Goal: Task Accomplishment & Management: Manage account settings

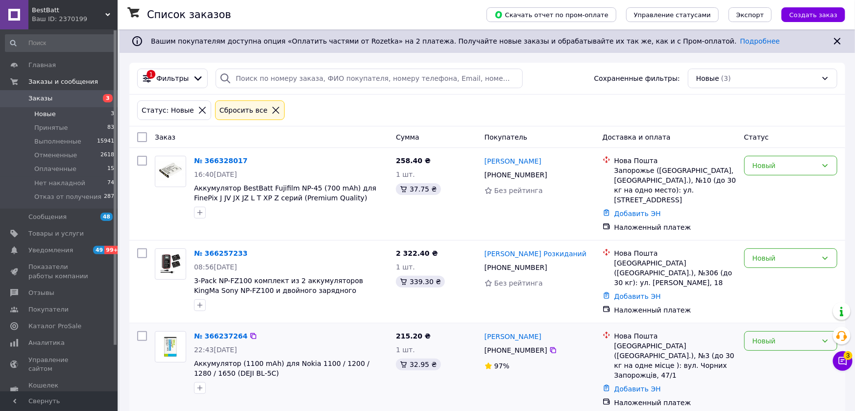
click at [823, 337] on icon at bounding box center [825, 341] width 8 height 8
click at [760, 234] on li "Принят" at bounding box center [791, 239] width 92 height 18
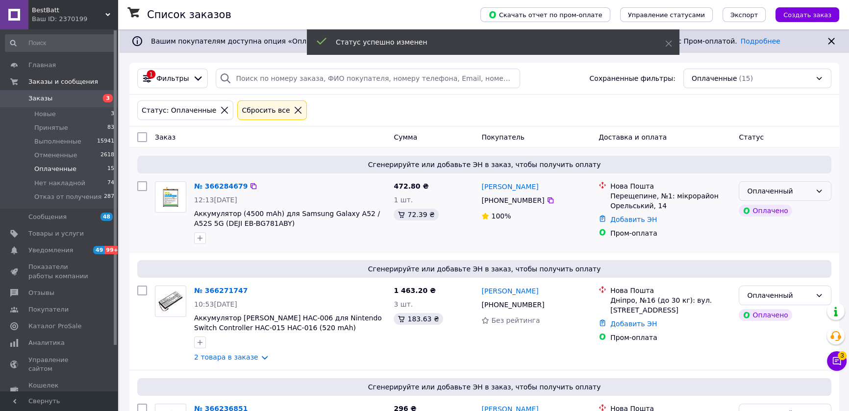
click at [818, 189] on icon at bounding box center [819, 191] width 8 height 8
click at [763, 212] on li "Принят" at bounding box center [785, 212] width 92 height 18
click at [818, 294] on icon at bounding box center [819, 296] width 8 height 8
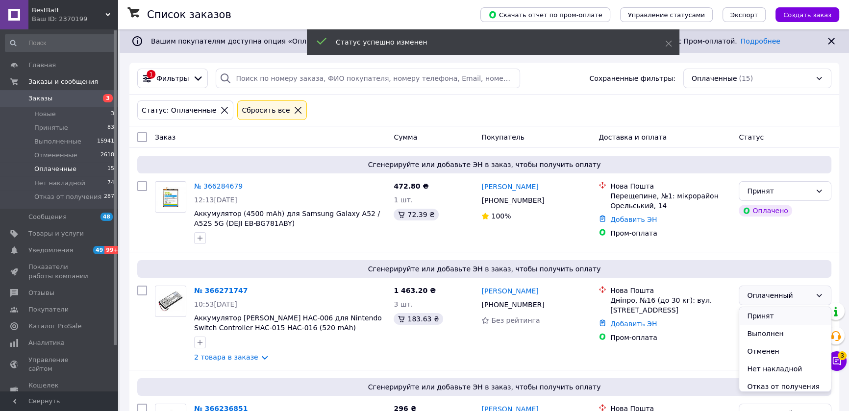
click at [778, 315] on li "Принят" at bounding box center [785, 316] width 92 height 18
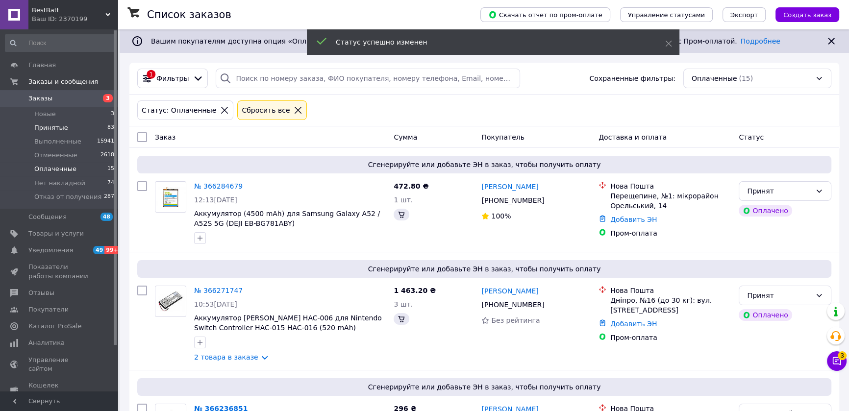
click at [50, 128] on span "Принятые" at bounding box center [51, 127] width 34 height 9
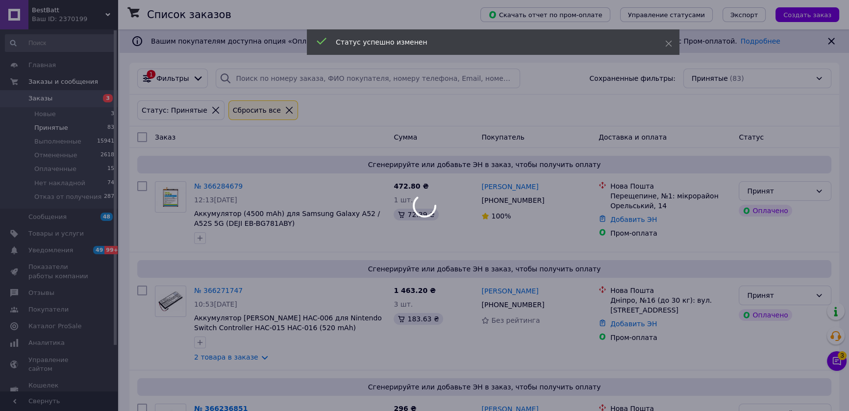
click at [50, 127] on div at bounding box center [424, 205] width 849 height 411
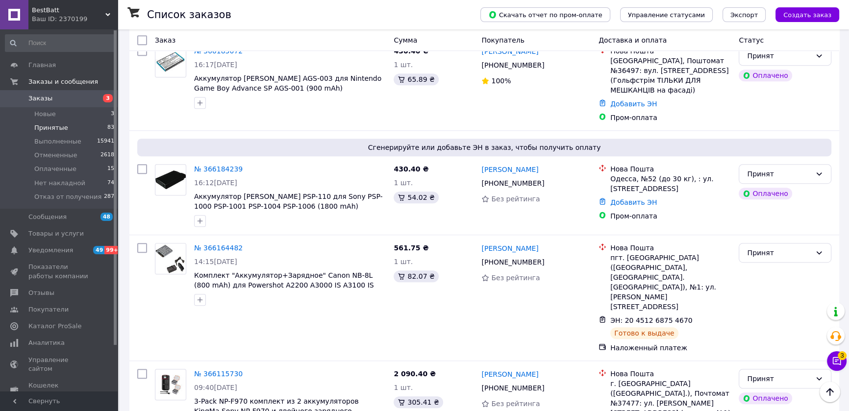
scroll to position [802, 0]
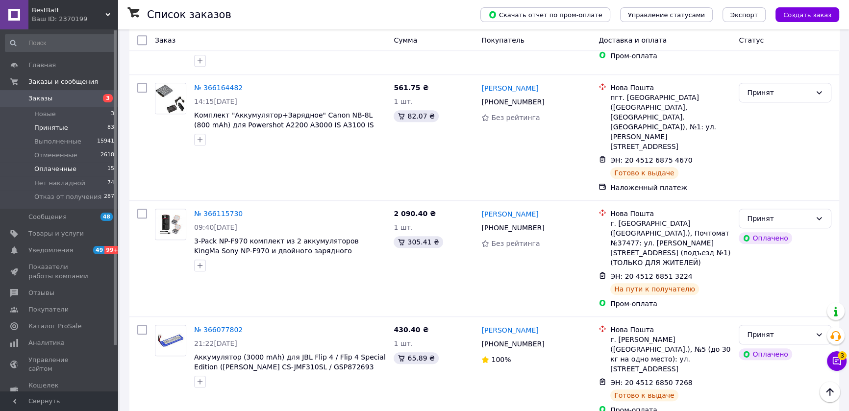
click at [62, 172] on span "Оплаченные" at bounding box center [55, 169] width 42 height 9
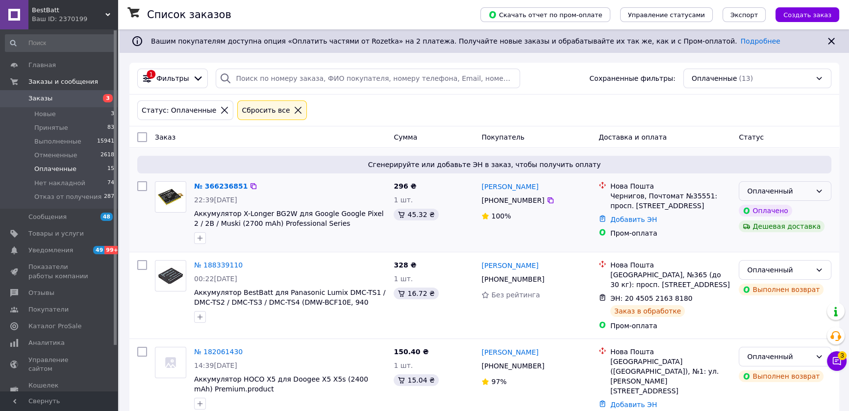
click at [819, 189] on icon at bounding box center [819, 191] width 8 height 8
click at [767, 211] on li "Принят" at bounding box center [785, 212] width 92 height 18
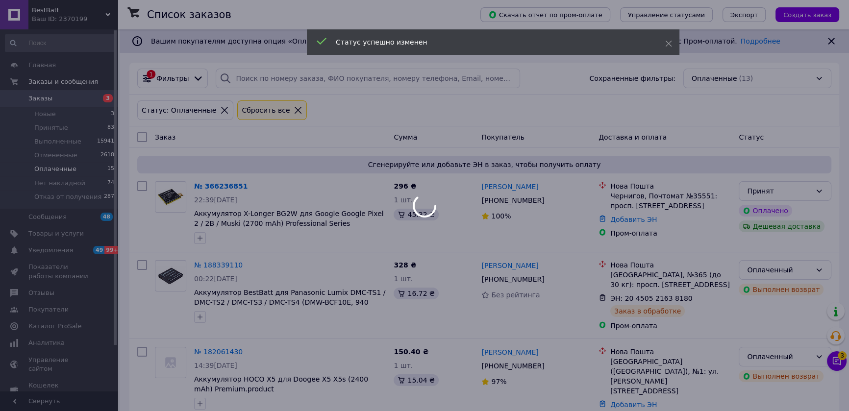
click at [54, 116] on div at bounding box center [424, 205] width 849 height 411
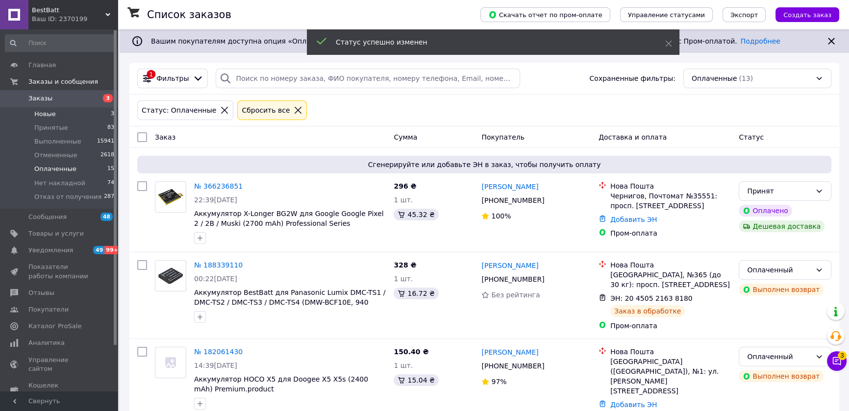
click at [52, 113] on span "Новые" at bounding box center [45, 114] width 22 height 9
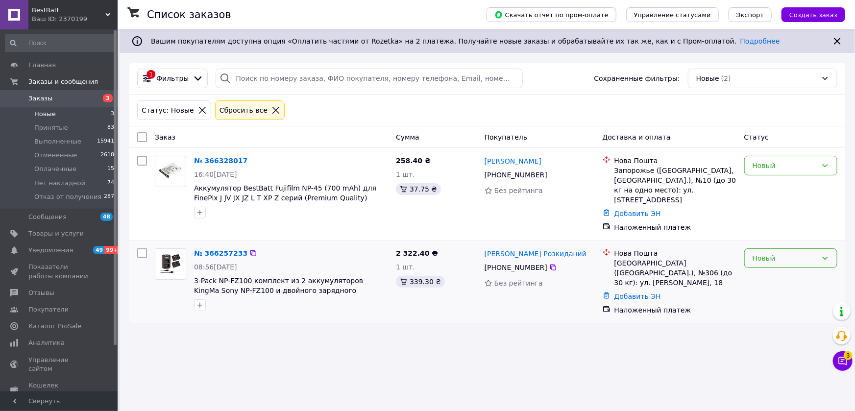
click at [823, 254] on icon at bounding box center [825, 258] width 8 height 8
click at [774, 263] on li "Принят" at bounding box center [791, 269] width 92 height 18
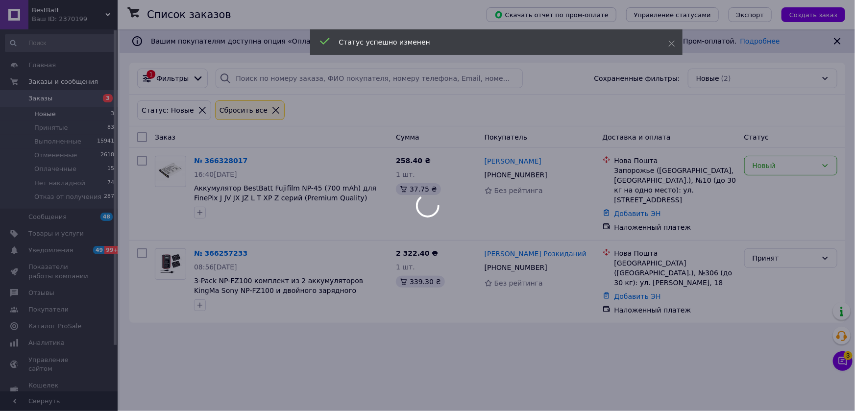
click at [826, 164] on body "BestBatt Ваш ID: 2370199 Сайт BestBatt Кабинет покупателя Проверить состояние с…" at bounding box center [427, 205] width 855 height 411
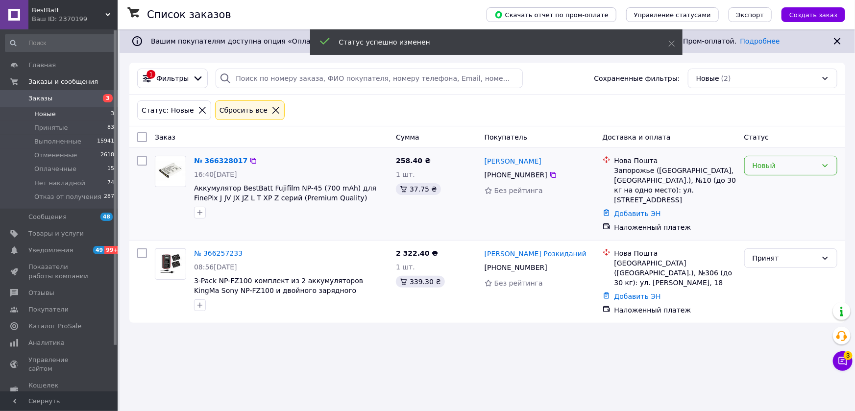
click at [828, 163] on icon at bounding box center [825, 166] width 8 height 8
click at [769, 183] on li "Принят" at bounding box center [791, 186] width 92 height 18
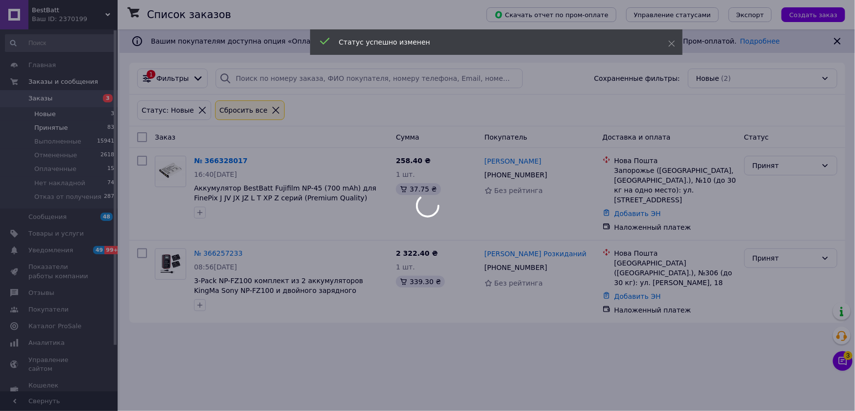
click at [54, 129] on div at bounding box center [427, 205] width 855 height 411
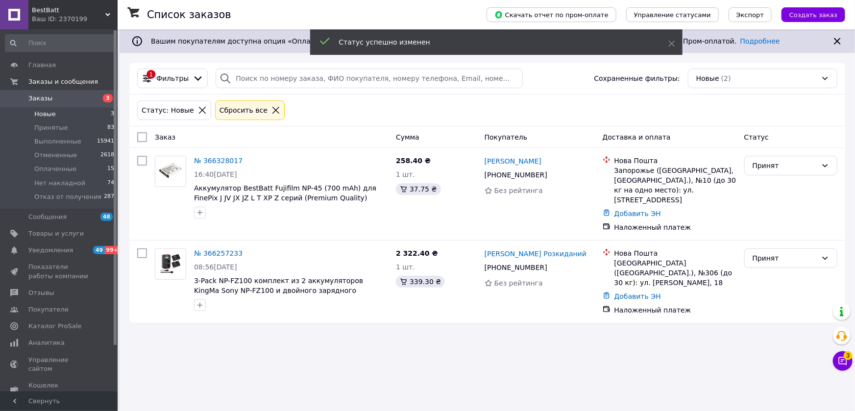
click at [54, 128] on span "Принятые" at bounding box center [51, 127] width 34 height 9
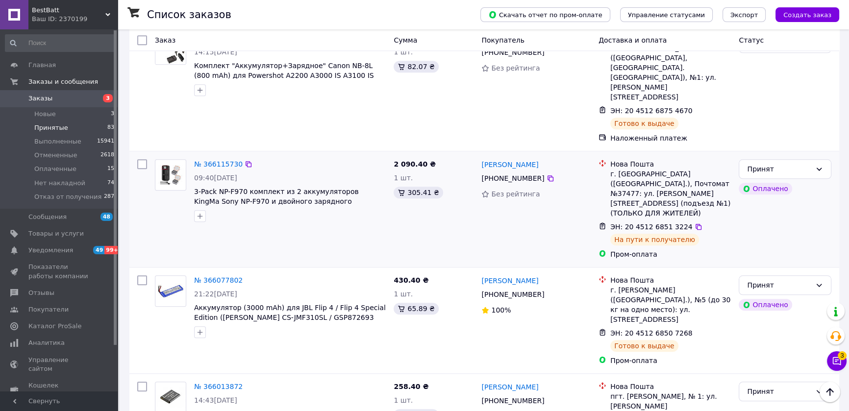
scroll to position [1230, 0]
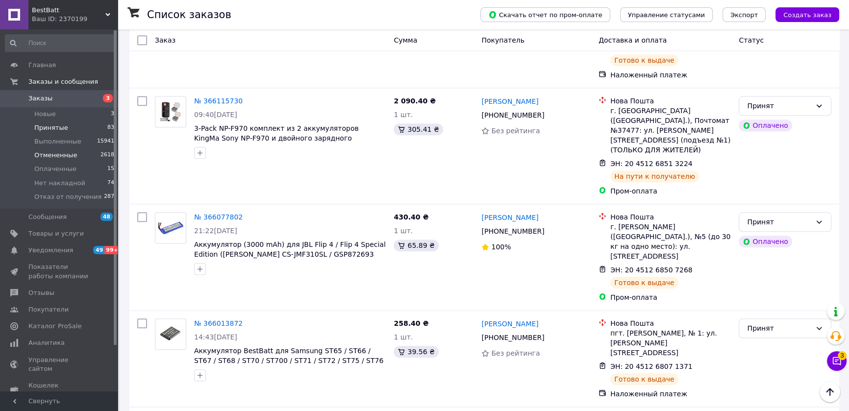
click at [56, 153] on span "Отмененные" at bounding box center [55, 155] width 43 height 9
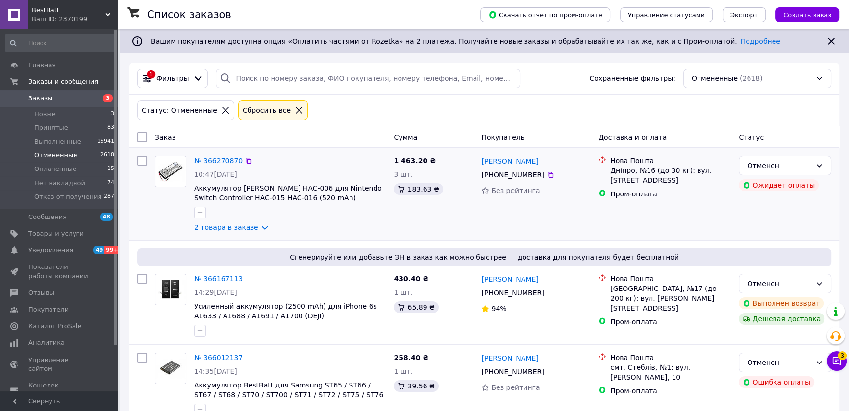
scroll to position [53, 0]
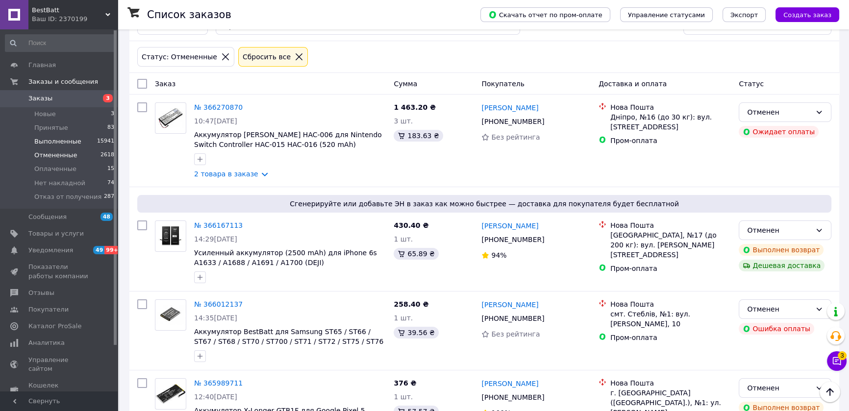
click at [58, 143] on span "Выполненные" at bounding box center [57, 141] width 47 height 9
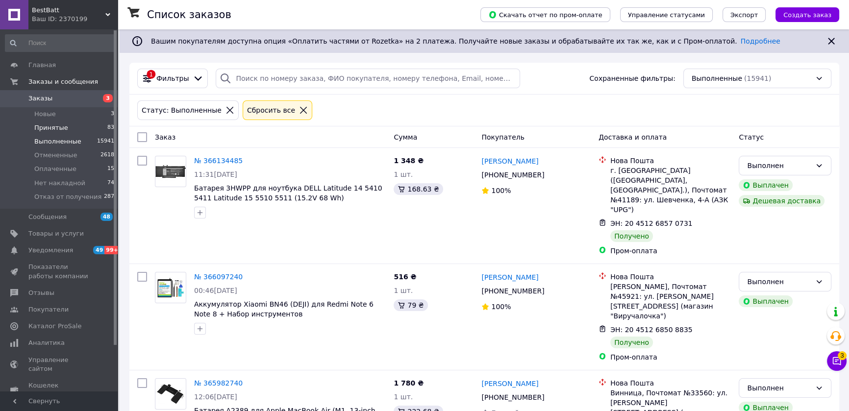
click at [57, 129] on span "Принятые" at bounding box center [51, 127] width 34 height 9
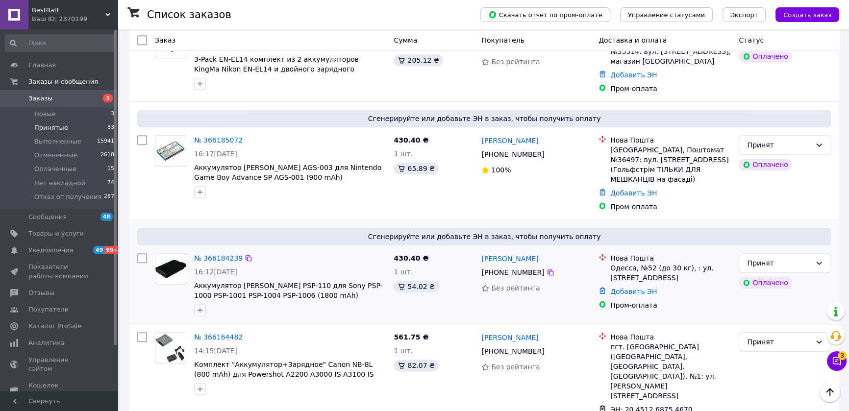
scroll to position [909, 0]
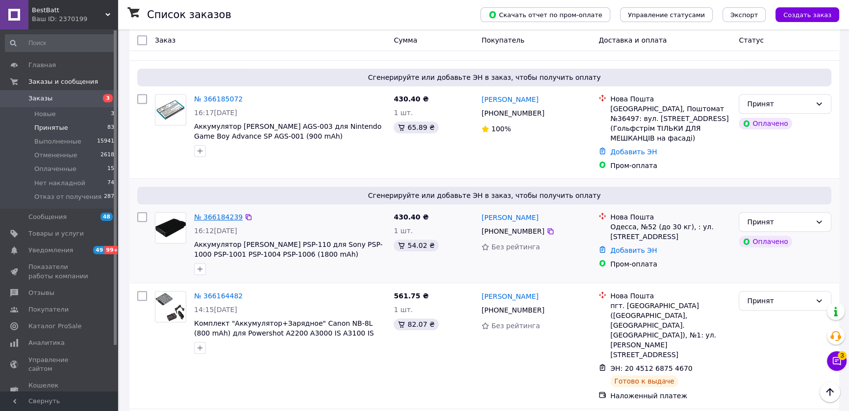
click at [216, 213] on link "№ 366184239" at bounding box center [218, 217] width 49 height 8
click at [216, 168] on html "BestBatt Ваш ID: 2370199 Сайт BestBatt Кабинет покупателя Проверить состояние с…" at bounding box center [424, 249] width 849 height 2317
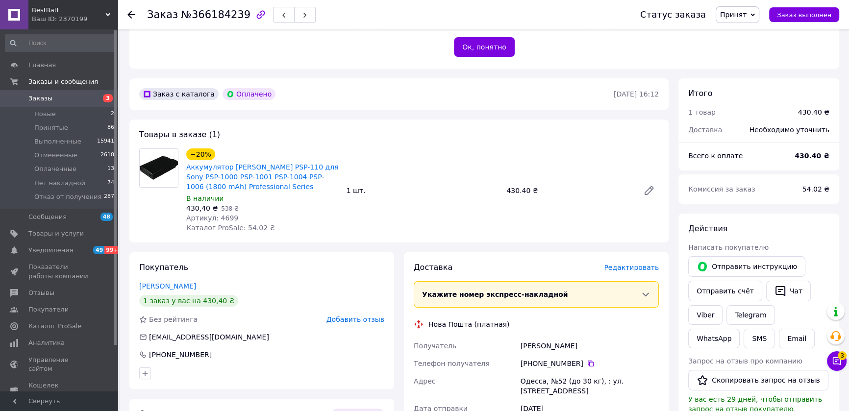
scroll to position [481, 0]
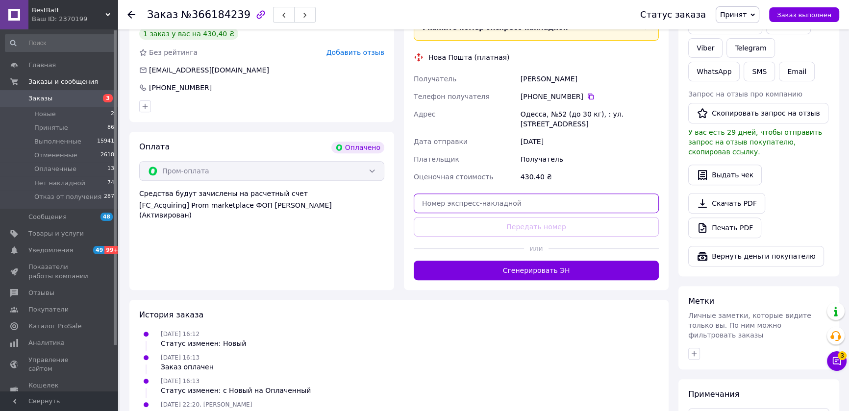
click at [494, 197] on input "text" at bounding box center [536, 204] width 245 height 20
paste input "20451269178886"
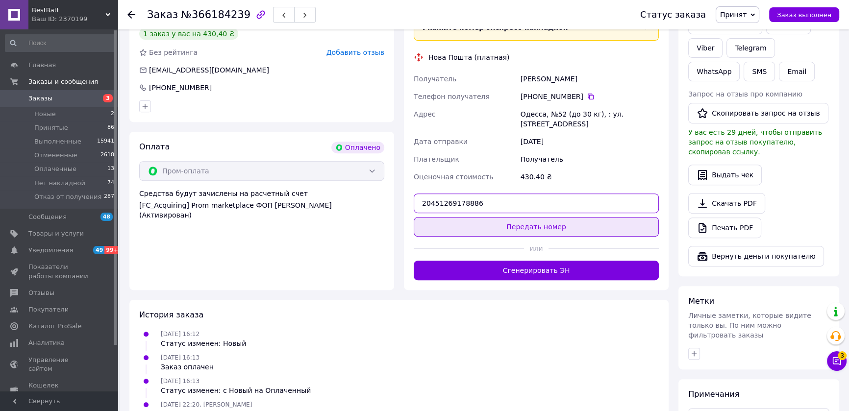
type input "20451269178886"
click at [525, 218] on button "Передать номер" at bounding box center [536, 227] width 245 height 20
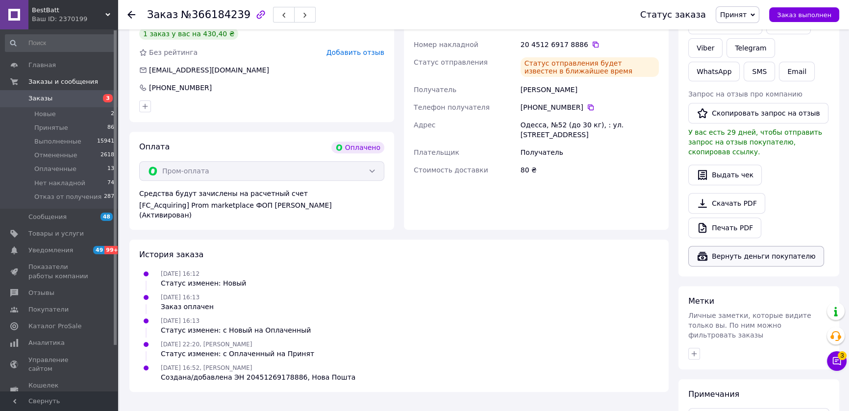
scroll to position [374, 0]
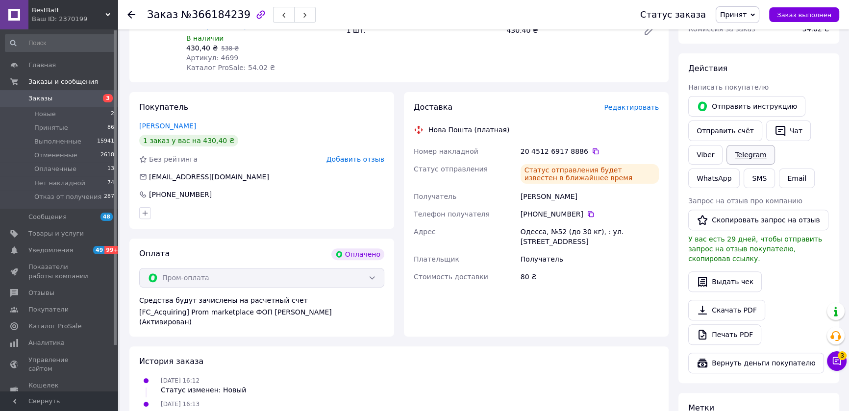
click at [781, 126] on icon "button" at bounding box center [780, 131] width 10 height 10
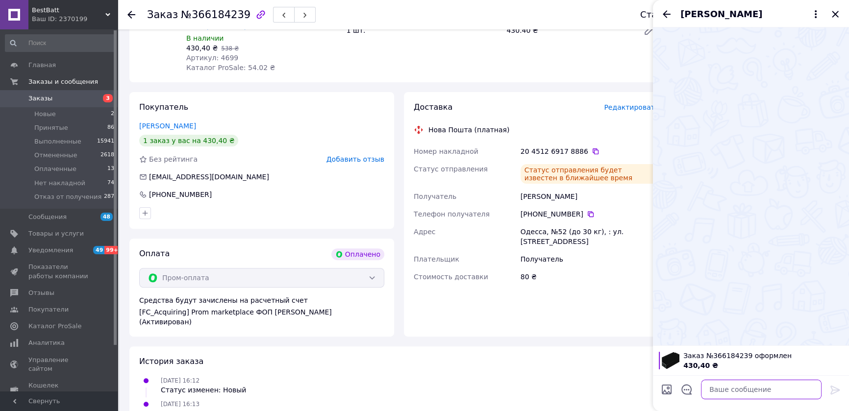
click at [737, 383] on textarea at bounding box center [761, 390] width 121 height 20
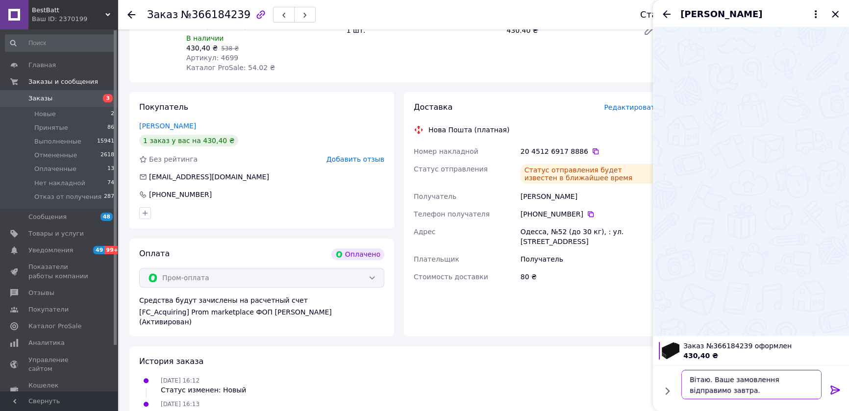
type textarea "Вітаю. Ваше замовлення відправимо завтра."
drag, startPoint x: 835, startPoint y: 390, endPoint x: 627, endPoint y: 206, distance: 277.7
click at [835, 390] on icon at bounding box center [835, 390] width 12 height 12
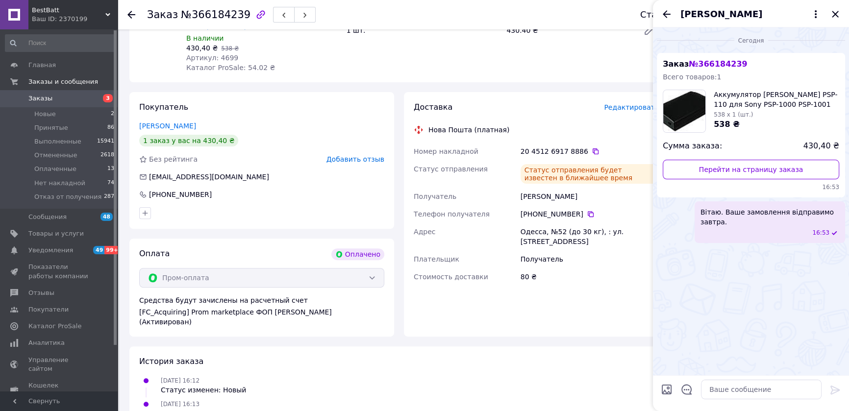
scroll to position [214, 0]
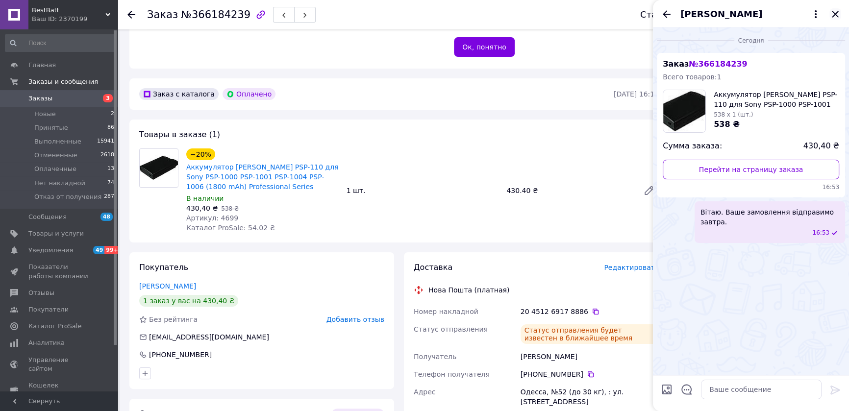
click at [839, 15] on icon "Закрыть" at bounding box center [835, 14] width 12 height 12
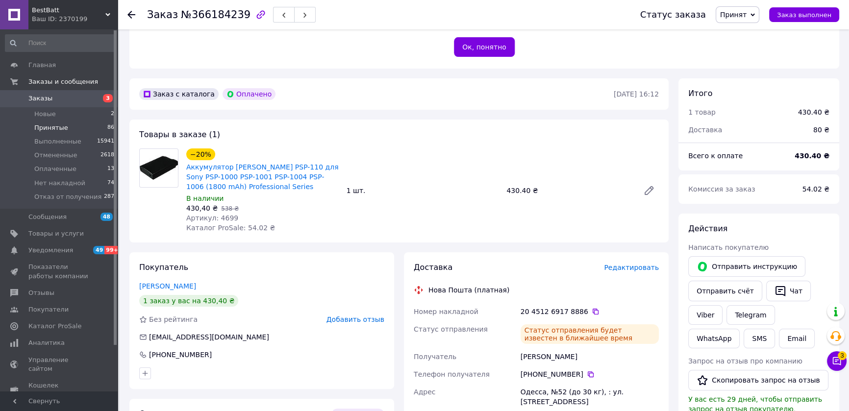
click at [55, 130] on span "Принятые" at bounding box center [51, 127] width 34 height 9
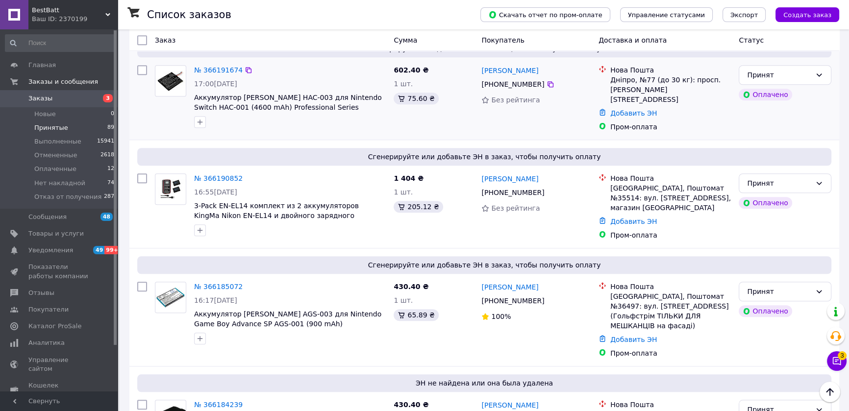
scroll to position [1069, 0]
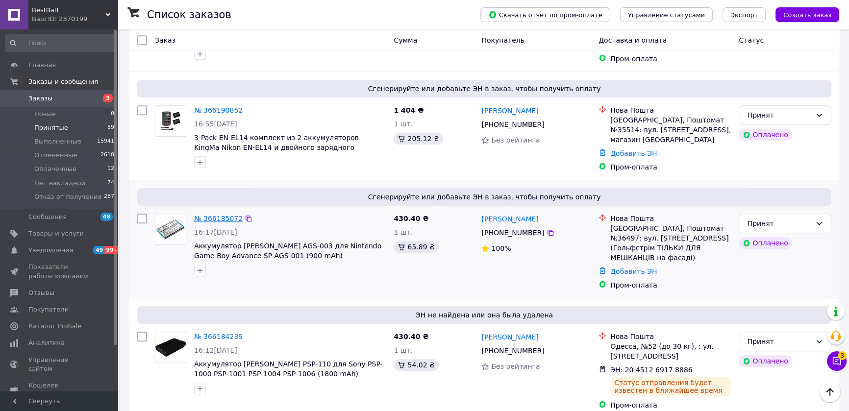
click at [205, 215] on link "№ 366185072" at bounding box center [218, 219] width 49 height 8
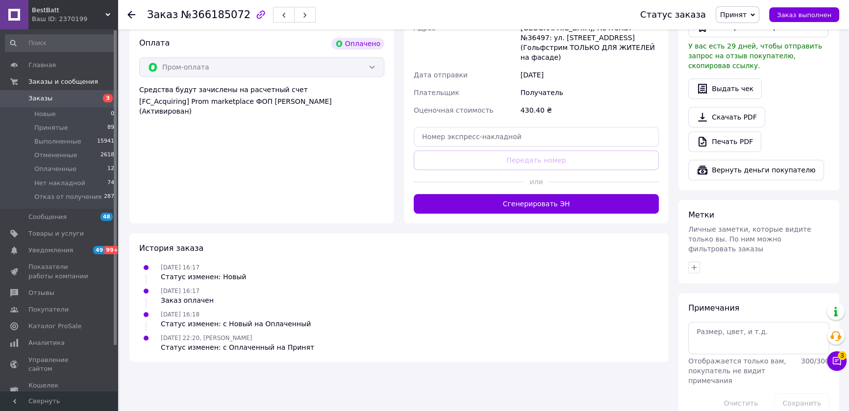
scroll to position [461, 0]
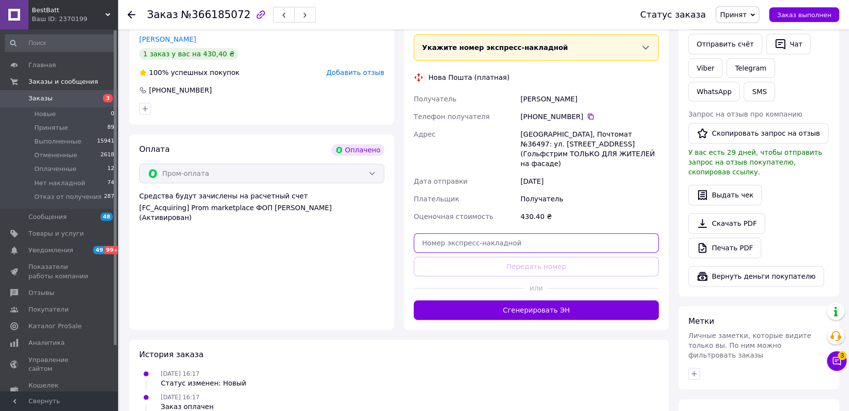
click at [549, 233] on input "text" at bounding box center [536, 243] width 245 height 20
paste input "20451269179483"
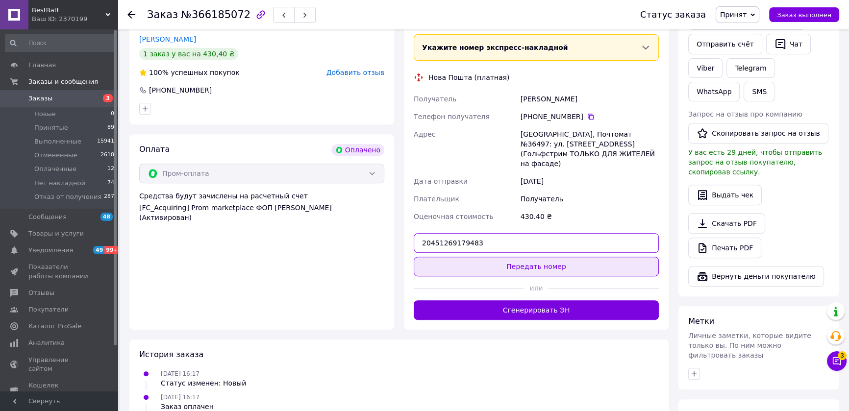
type input "20451269179483"
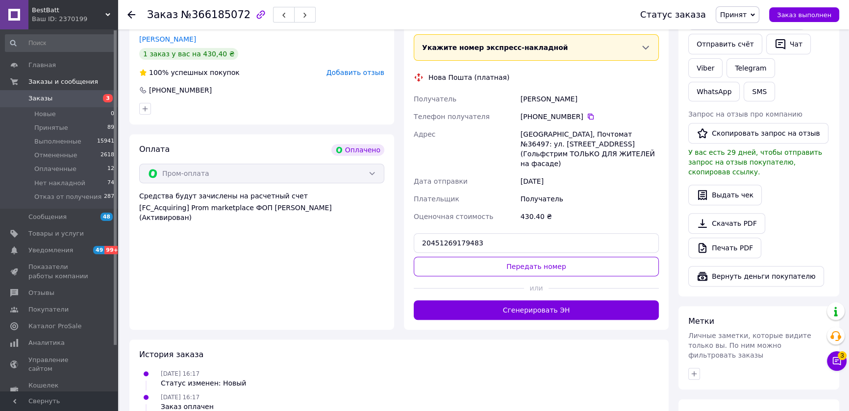
drag, startPoint x: 559, startPoint y: 248, endPoint x: 556, endPoint y: 243, distance: 6.1
click at [558, 257] on button "Передать номер" at bounding box center [536, 267] width 245 height 20
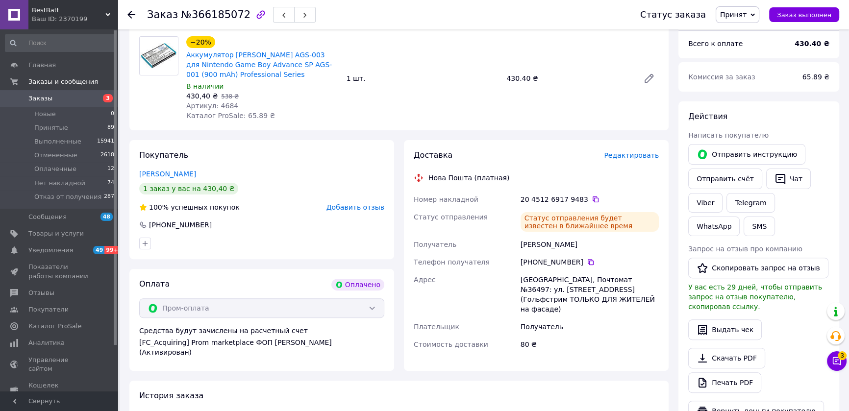
scroll to position [407, 0]
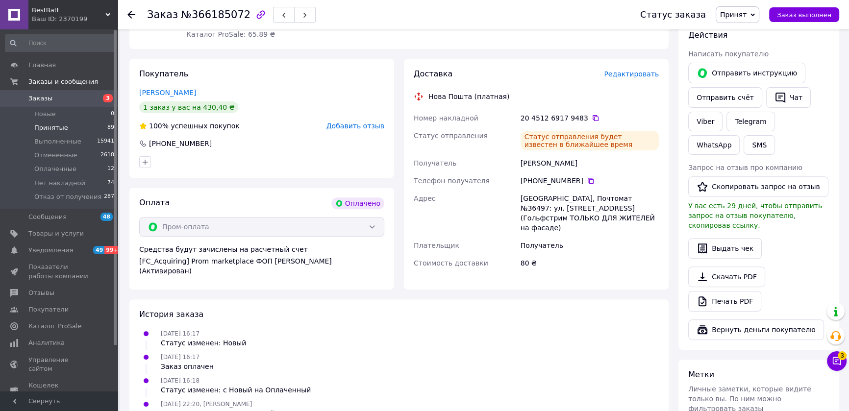
click at [60, 126] on span "Принятые" at bounding box center [51, 127] width 34 height 9
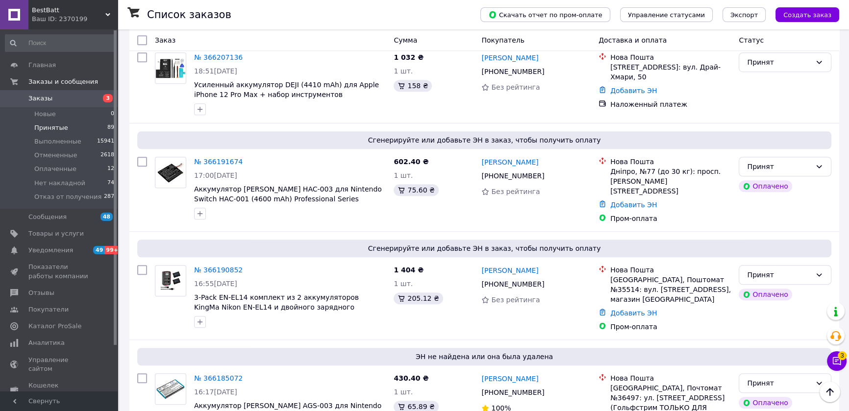
scroll to position [1015, 0]
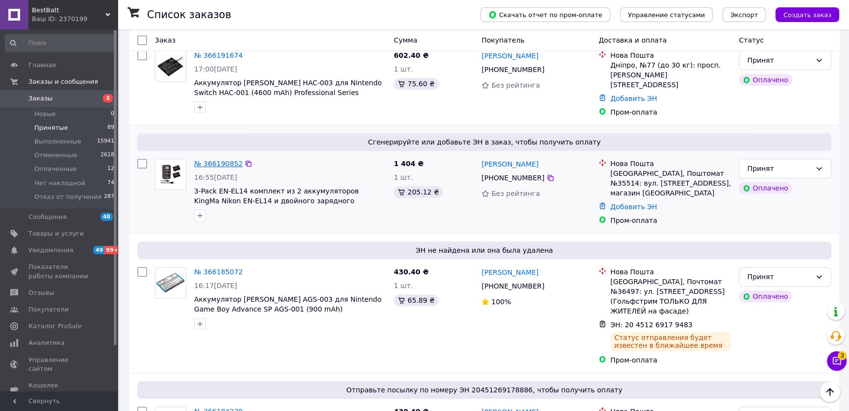
click at [225, 160] on link "№ 366190852" at bounding box center [218, 164] width 49 height 8
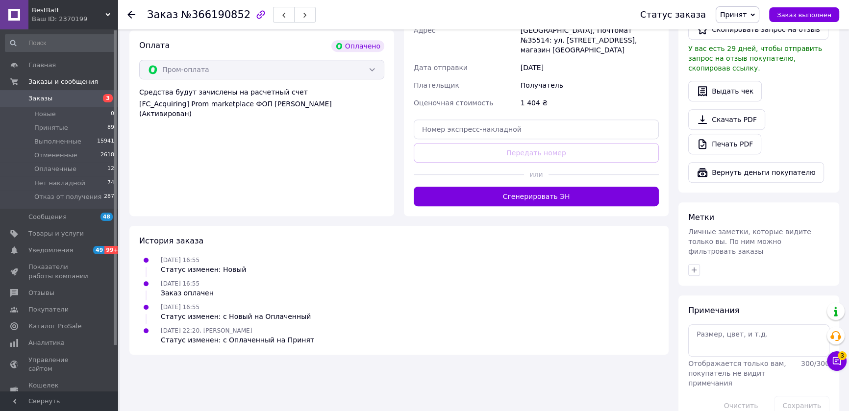
scroll to position [461, 0]
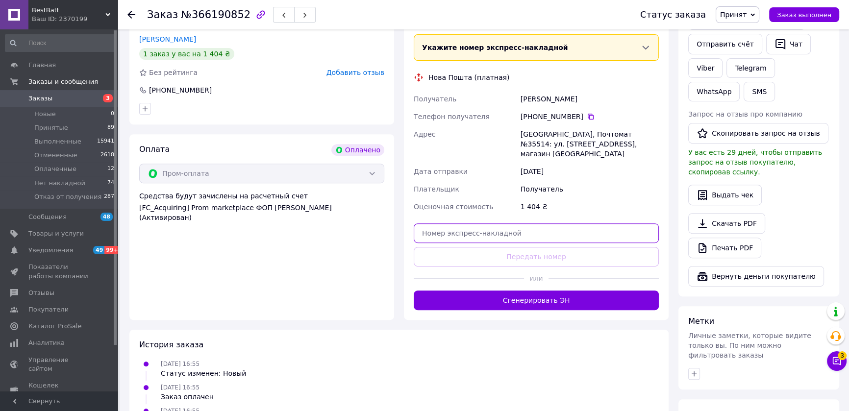
click at [514, 223] on input "text" at bounding box center [536, 233] width 245 height 20
paste input "20451269180100"
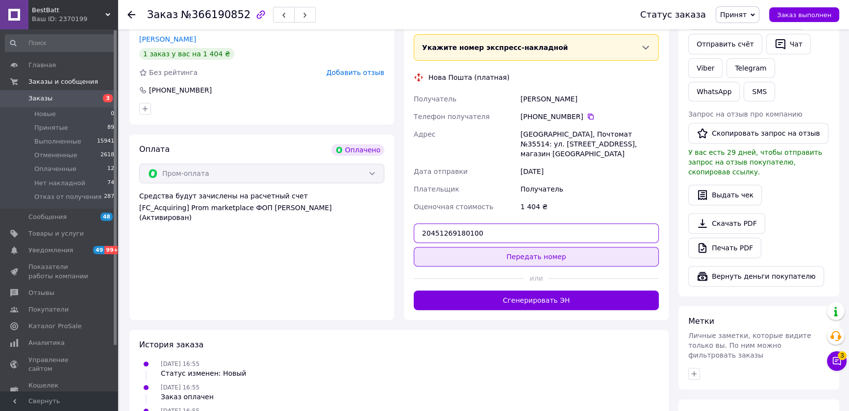
type input "20451269180100"
click at [537, 247] on button "Передать номер" at bounding box center [536, 257] width 245 height 20
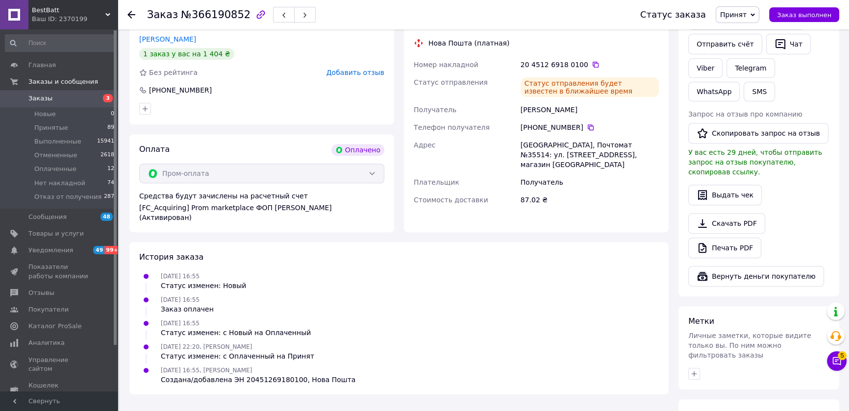
click at [63, 126] on span "Принятые" at bounding box center [51, 127] width 34 height 9
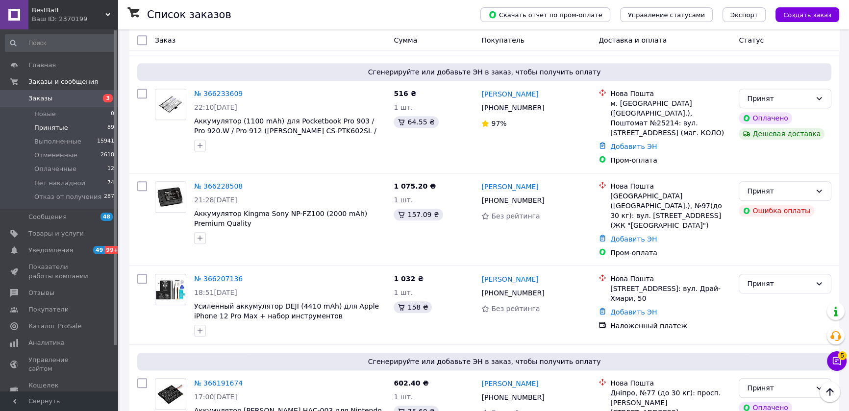
scroll to position [848, 0]
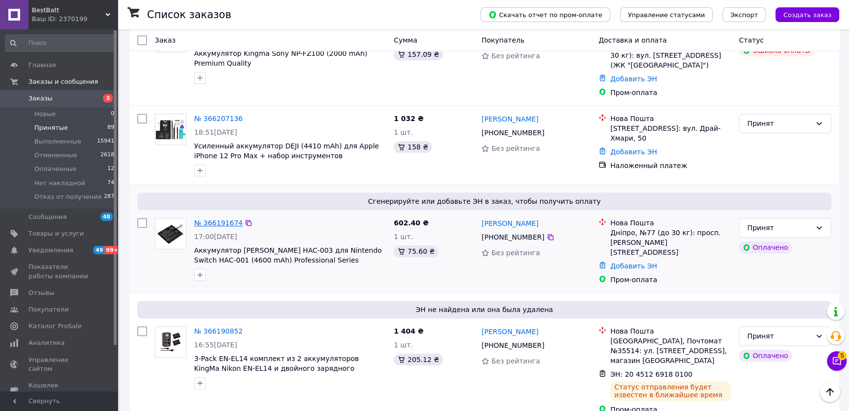
click at [217, 219] on link "№ 366191674" at bounding box center [218, 223] width 49 height 8
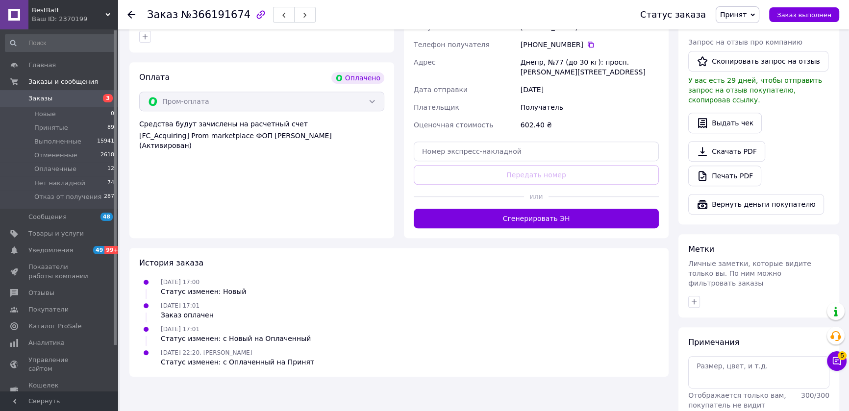
scroll to position [515, 0]
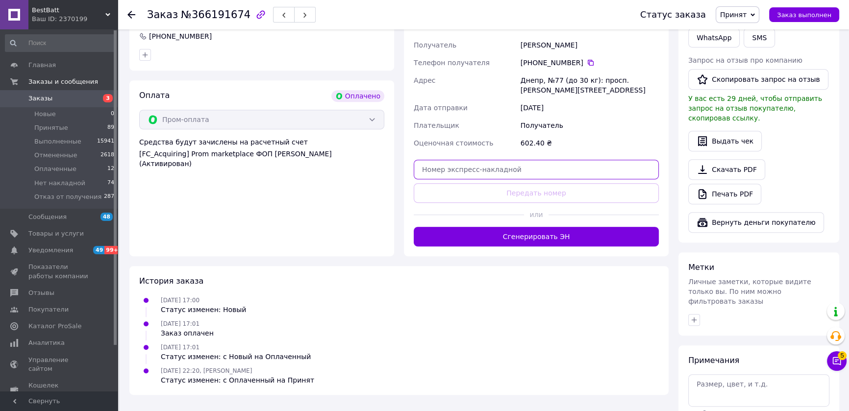
click at [520, 160] on input "text" at bounding box center [536, 170] width 245 height 20
paste input "20451269180904"
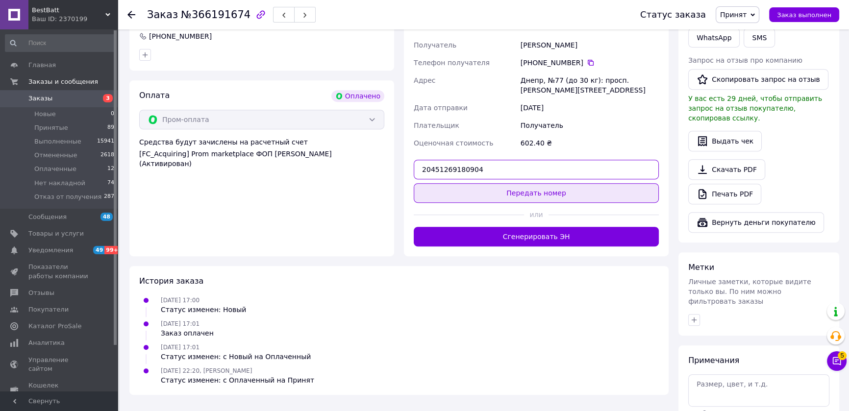
type input "20451269180904"
click at [545, 186] on button "Передать номер" at bounding box center [536, 193] width 245 height 20
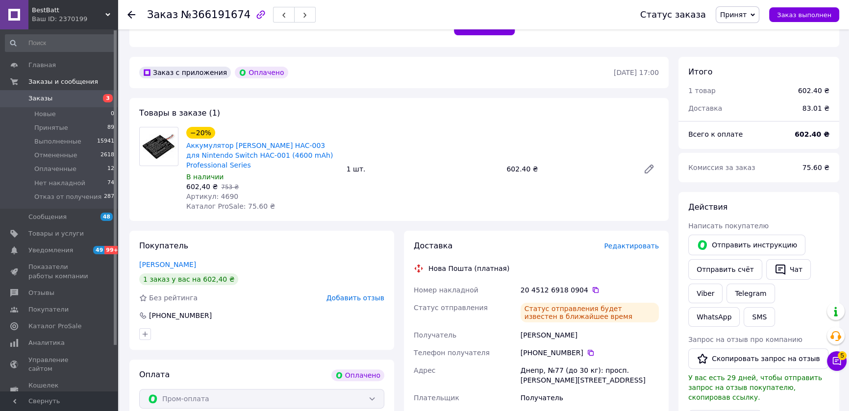
scroll to position [140, 0]
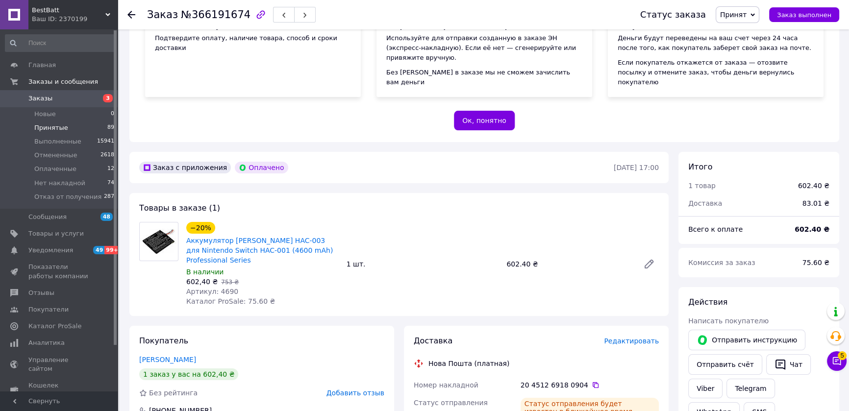
click at [51, 128] on span "Принятые" at bounding box center [51, 127] width 34 height 9
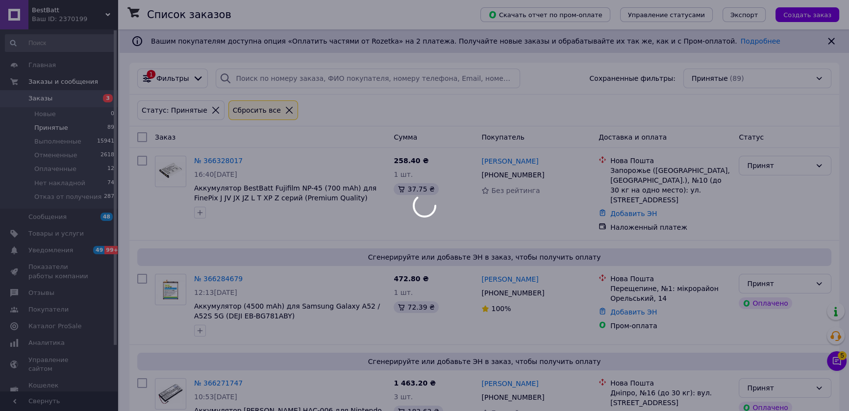
click at [837, 363] on div at bounding box center [424, 205] width 849 height 411
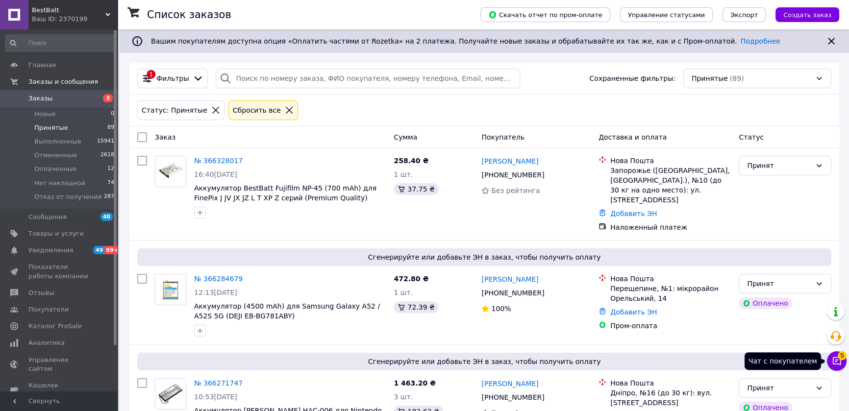
click at [834, 363] on icon at bounding box center [837, 361] width 10 height 10
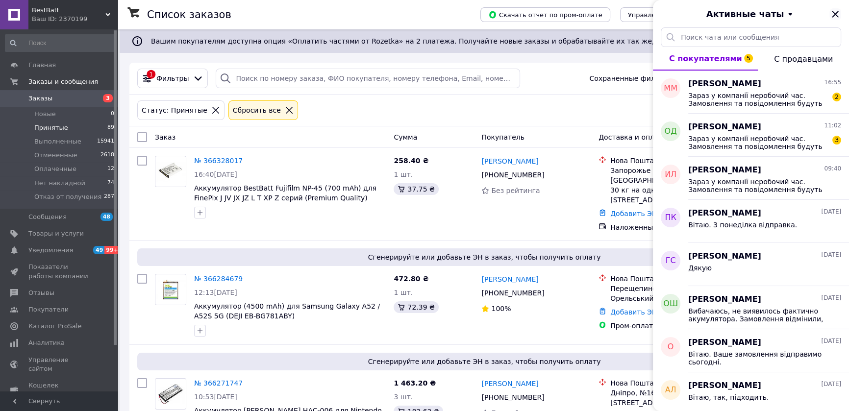
click at [836, 11] on icon "Закрыть" at bounding box center [835, 14] width 12 height 12
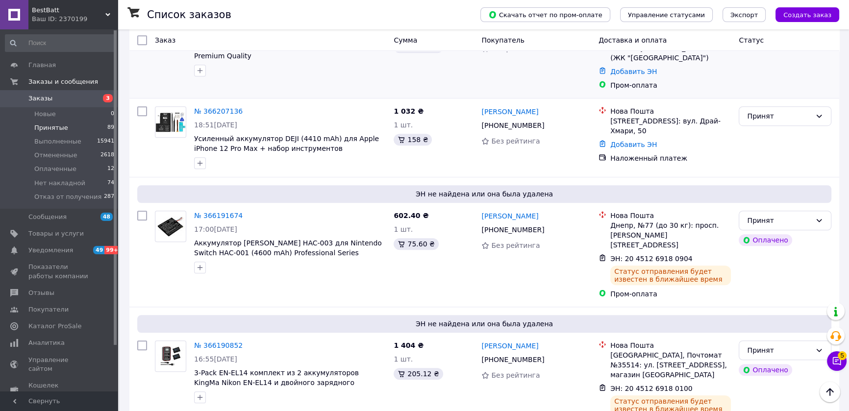
scroll to position [748, 0]
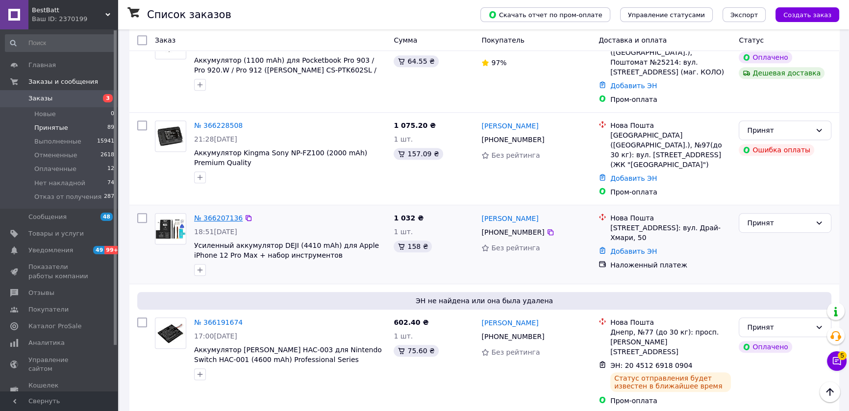
click at [217, 214] on link "№ 366207136" at bounding box center [218, 218] width 49 height 8
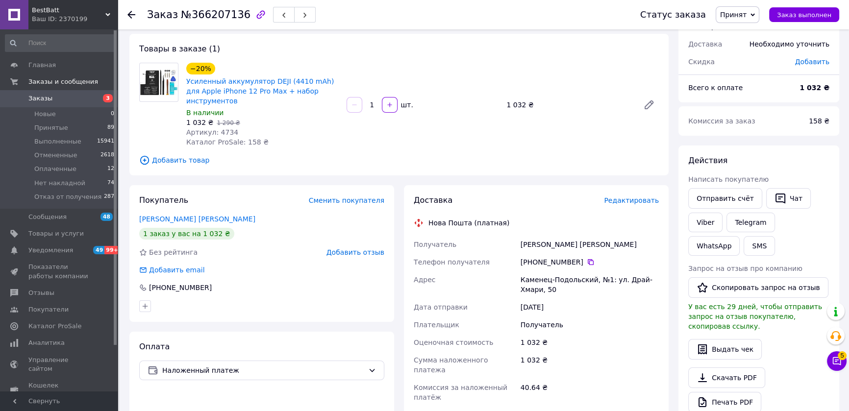
scroll to position [314, 0]
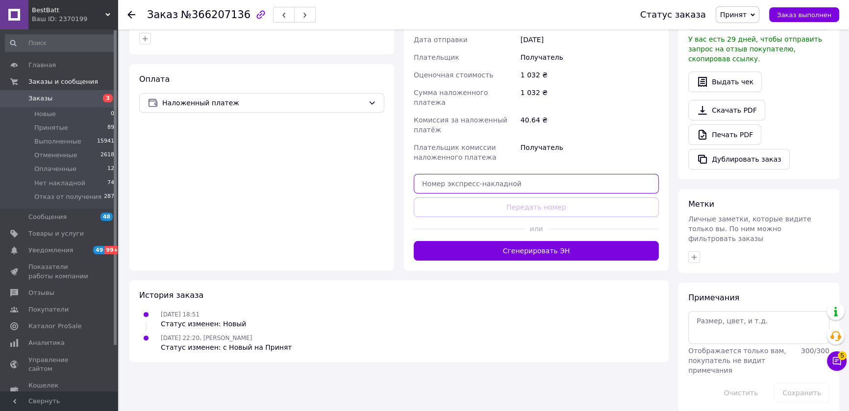
click at [469, 174] on input "text" at bounding box center [536, 184] width 245 height 20
paste input "20451269182368"
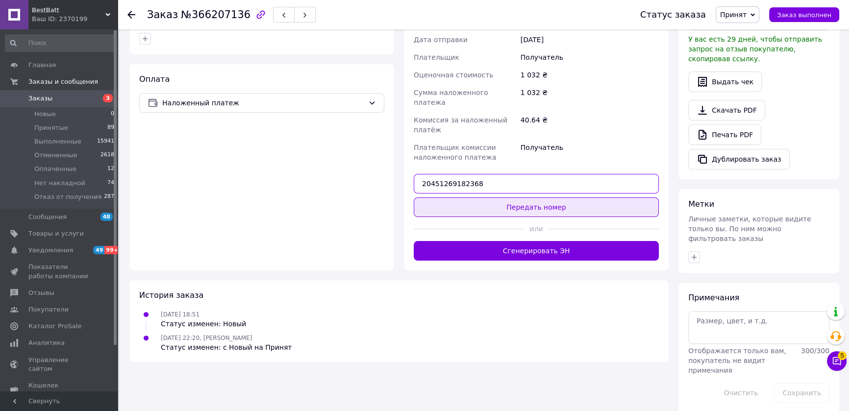
type input "20451269182368"
click at [552, 198] on button "Передать номер" at bounding box center [536, 208] width 245 height 20
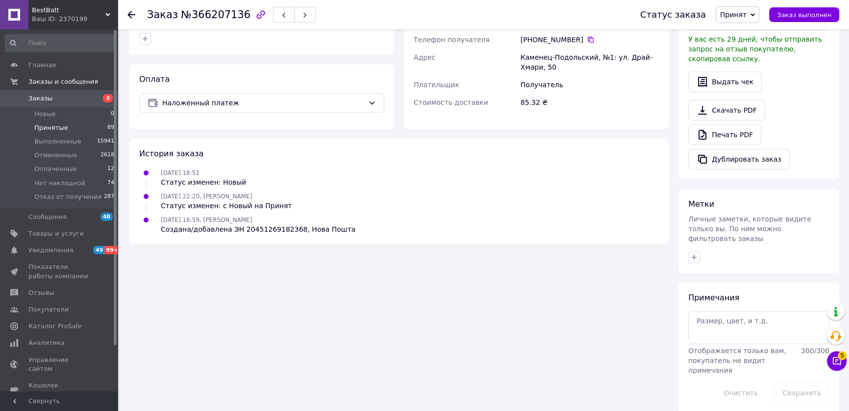
click at [64, 127] on span "Принятые" at bounding box center [51, 127] width 34 height 9
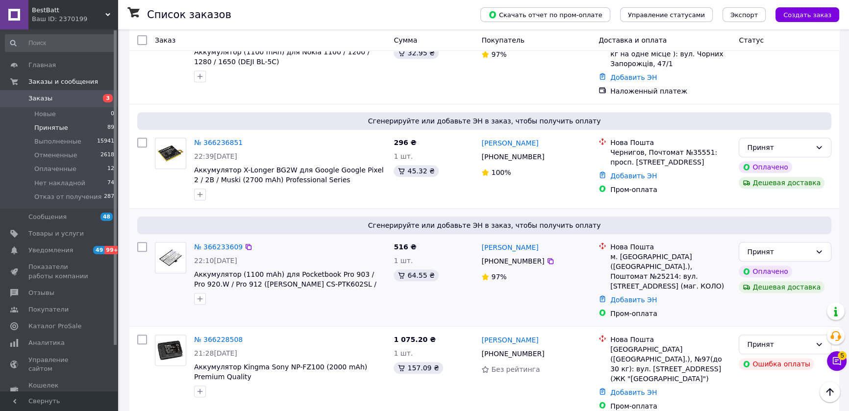
scroll to position [642, 0]
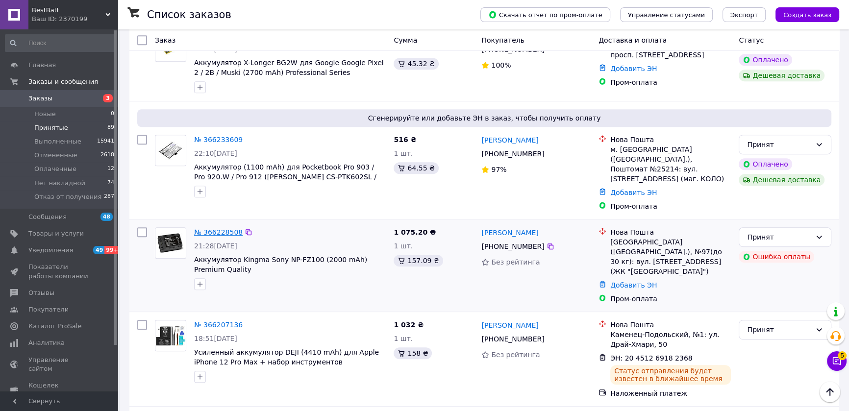
click at [221, 228] on link "№ 366228508" at bounding box center [218, 232] width 49 height 8
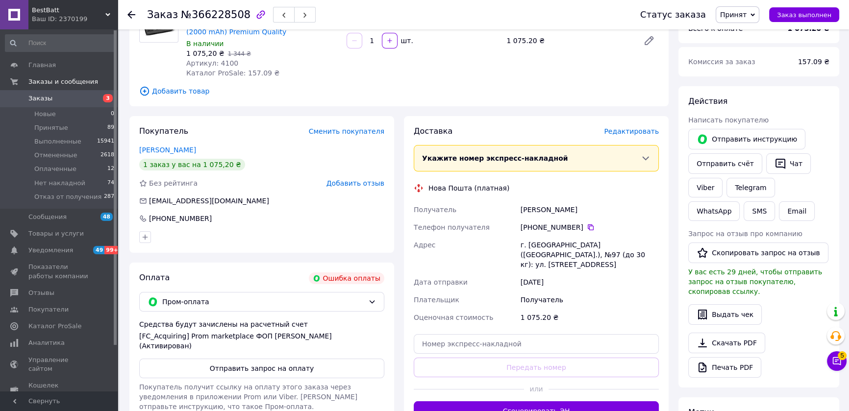
scroll to position [107, 0]
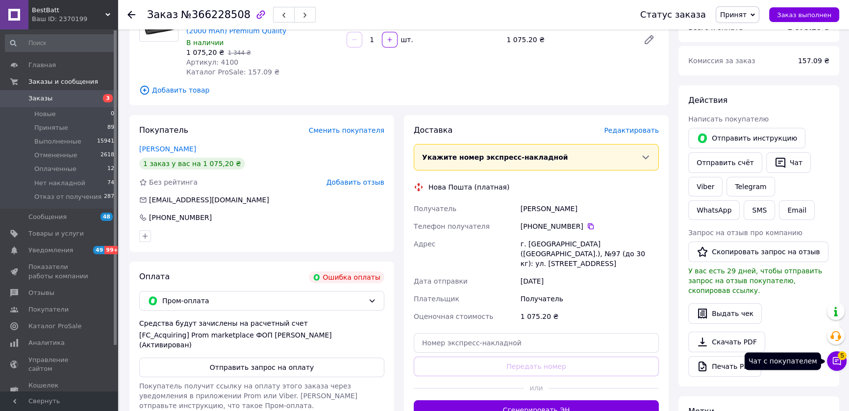
click at [836, 360] on icon at bounding box center [837, 361] width 8 height 8
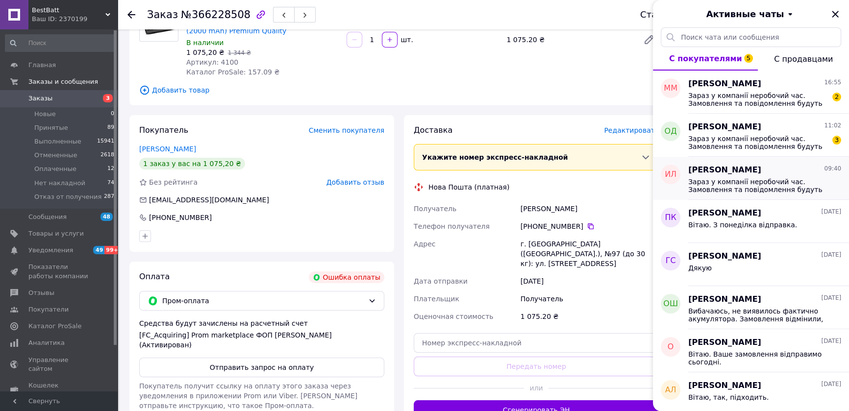
click at [733, 176] on div "Зараз у компанії неробочий час. Замовлення та повідомлення будуть оброблені з 0…" at bounding box center [764, 185] width 153 height 18
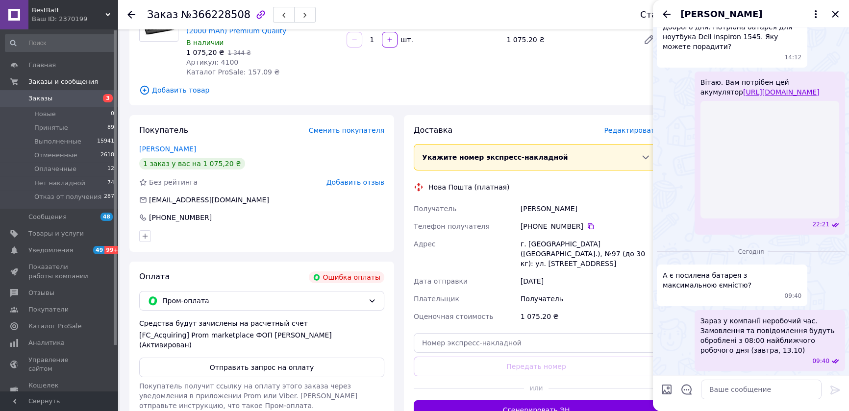
scroll to position [44, 0]
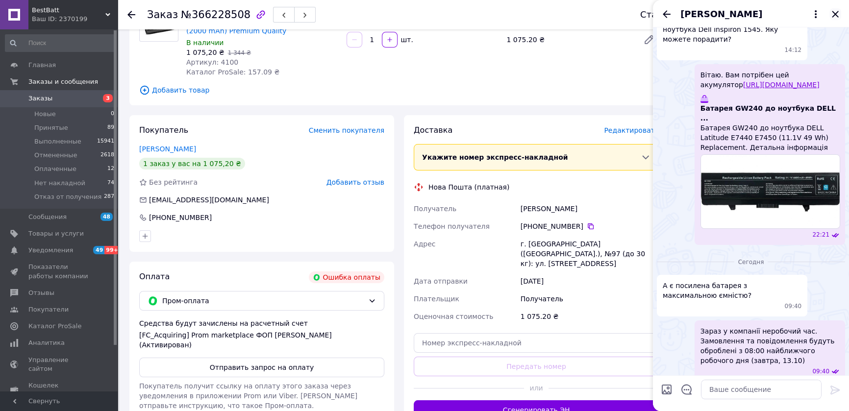
click at [836, 13] on icon "Закрыть" at bounding box center [835, 14] width 6 height 6
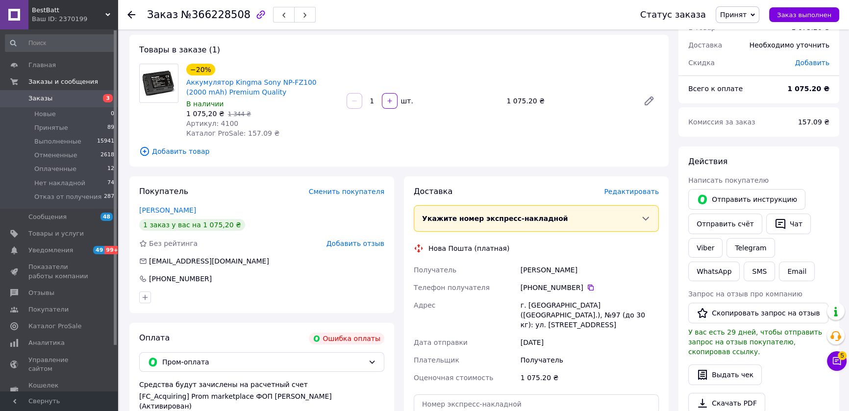
scroll to position [0, 0]
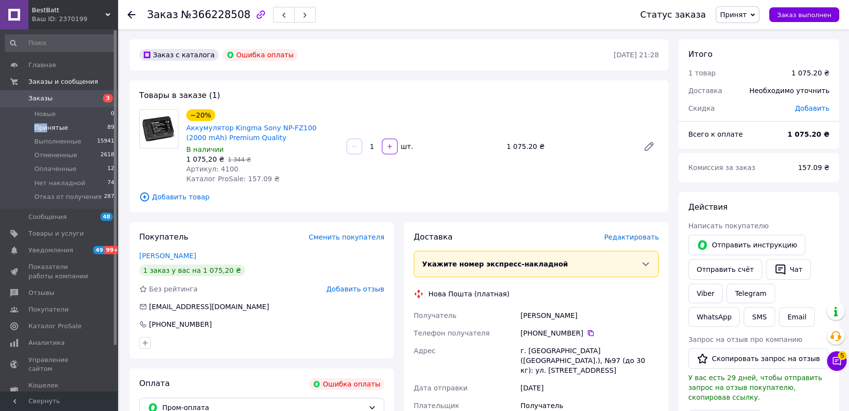
drag, startPoint x: 47, startPoint y: 123, endPoint x: 54, endPoint y: 128, distance: 9.5
click at [47, 123] on span "Принятые" at bounding box center [51, 127] width 34 height 9
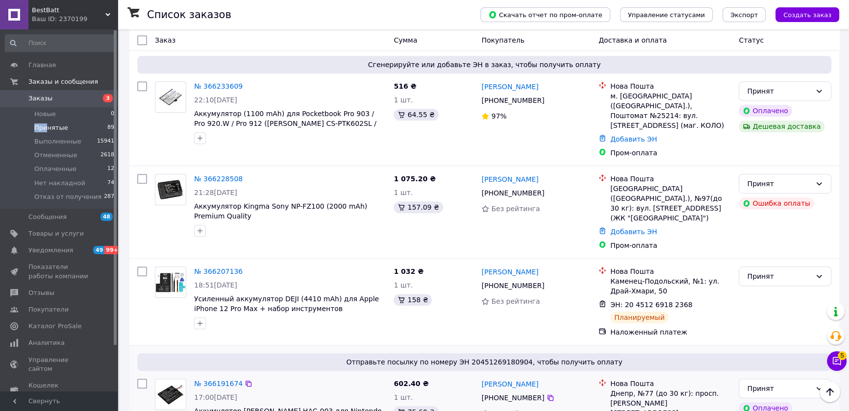
scroll to position [642, 0]
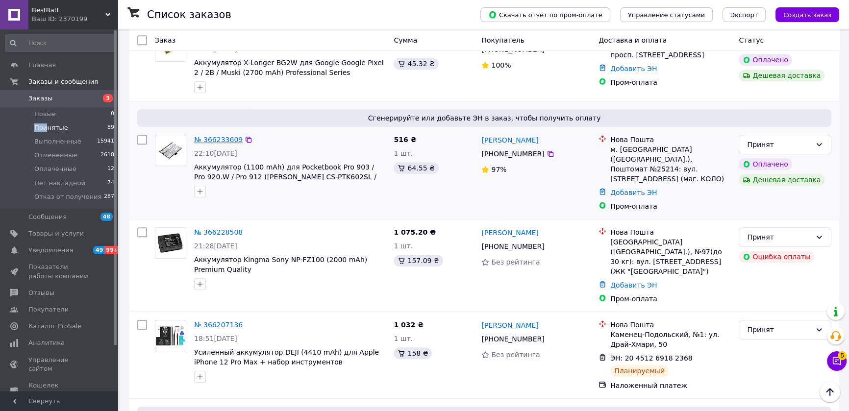
click at [222, 136] on link "№ 366233609" at bounding box center [218, 140] width 49 height 8
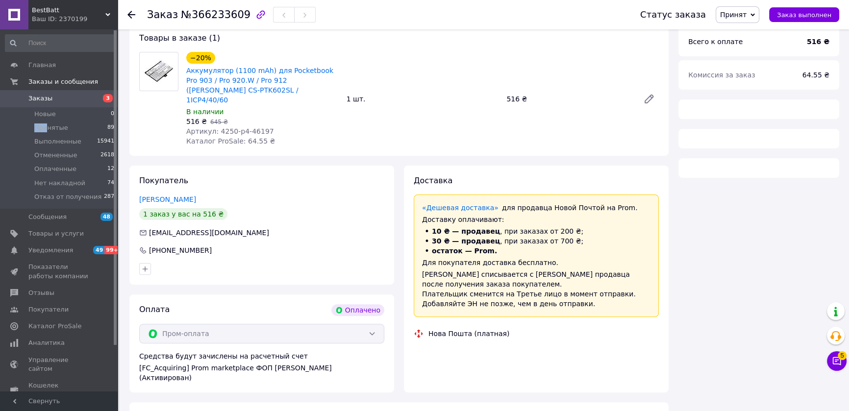
scroll to position [593, 0]
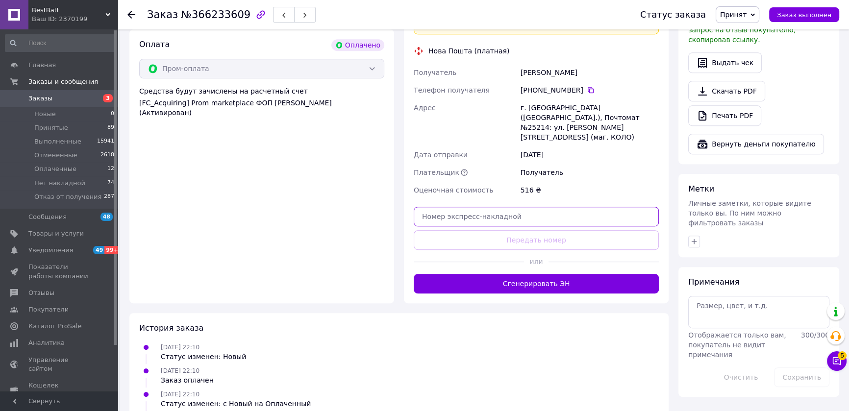
click at [501, 207] on input "text" at bounding box center [536, 217] width 245 height 20
paste input "20451269184506"
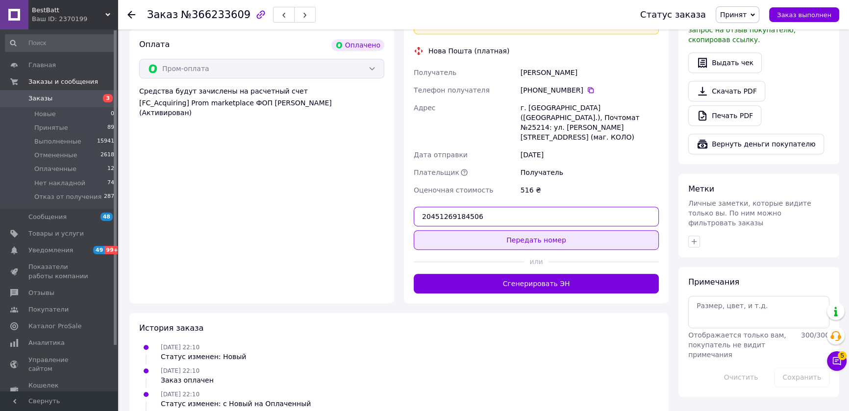
type input "20451269184506"
click at [532, 230] on button "Передать номер" at bounding box center [536, 240] width 245 height 20
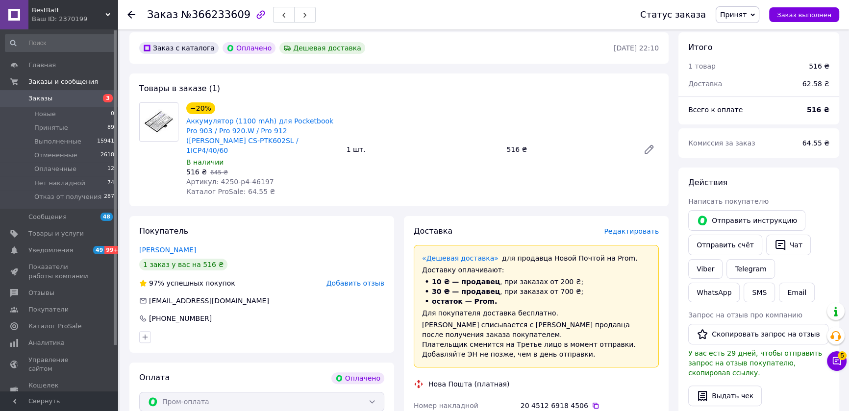
scroll to position [219, 0]
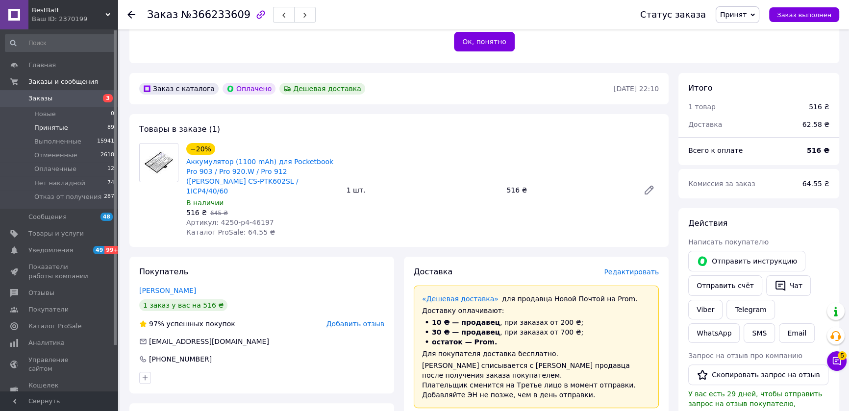
click at [54, 128] on span "Принятые" at bounding box center [51, 127] width 34 height 9
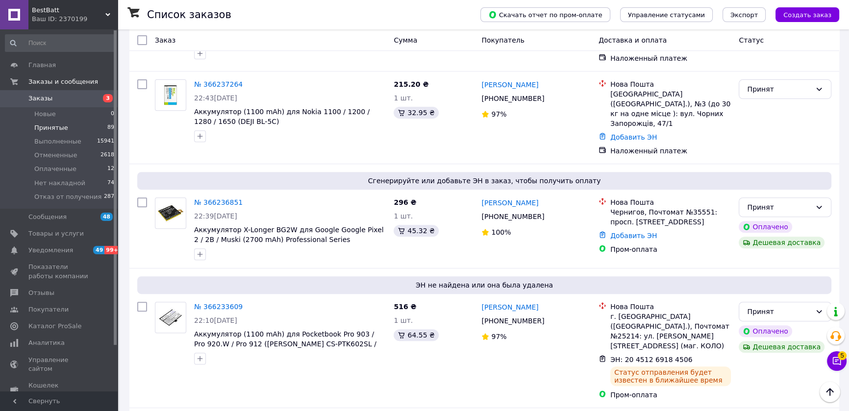
scroll to position [534, 0]
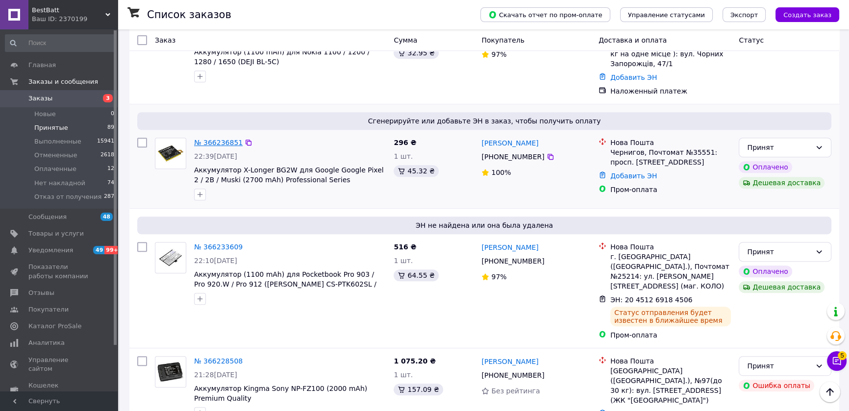
click at [216, 139] on link "№ 366236851" at bounding box center [218, 143] width 49 height 8
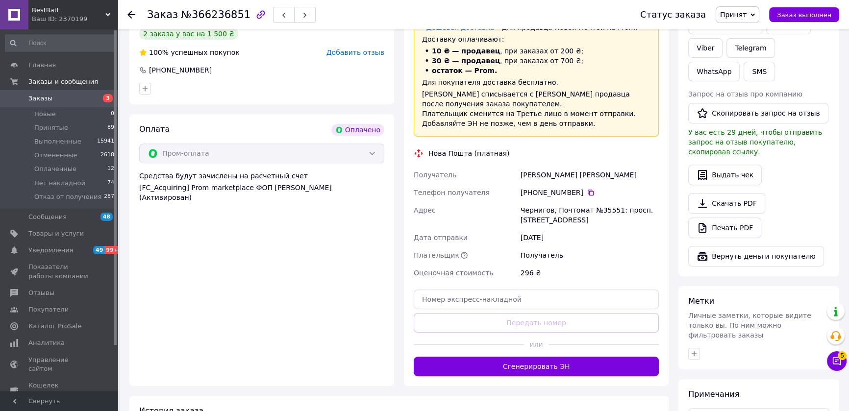
scroll to position [593, 0]
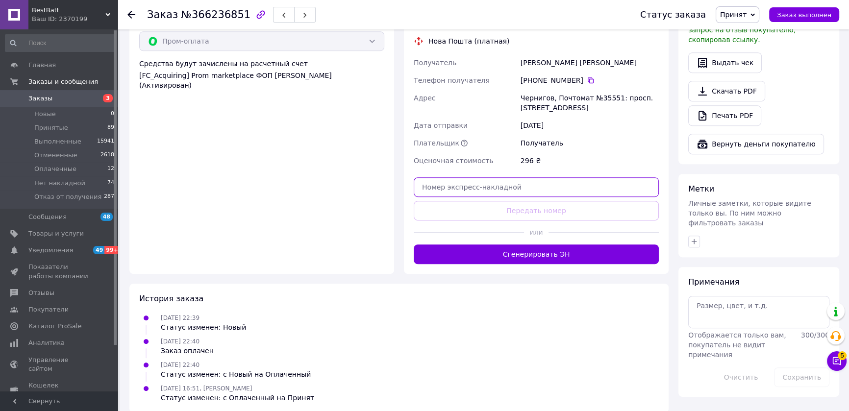
click at [568, 177] on input "text" at bounding box center [536, 187] width 245 height 20
paste input "20451269185858"
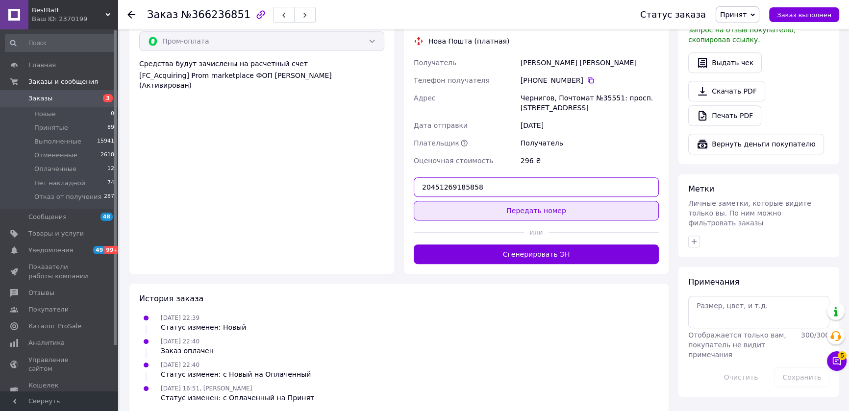
type input "20451269185858"
click at [572, 201] on button "Передать номер" at bounding box center [536, 211] width 245 height 20
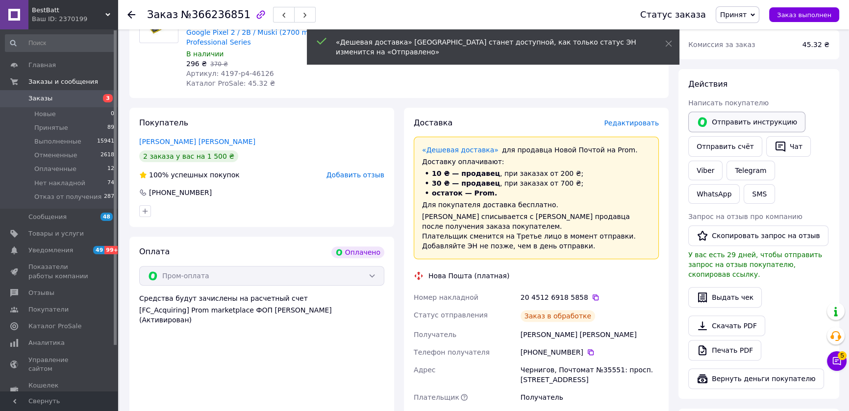
scroll to position [354, 0]
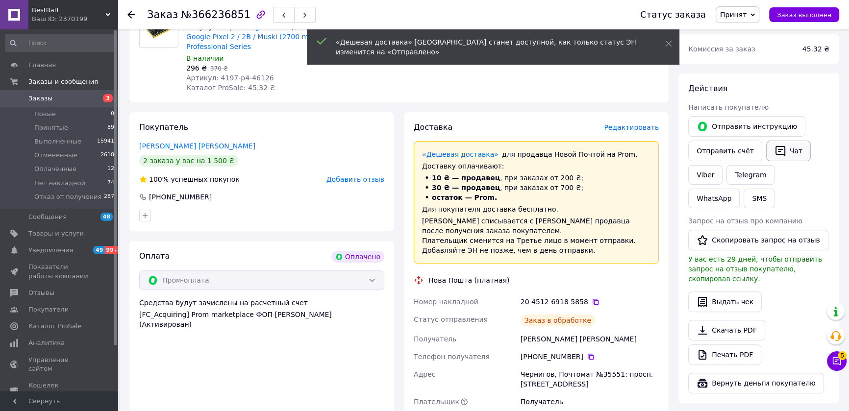
click at [780, 145] on icon "button" at bounding box center [780, 151] width 12 height 12
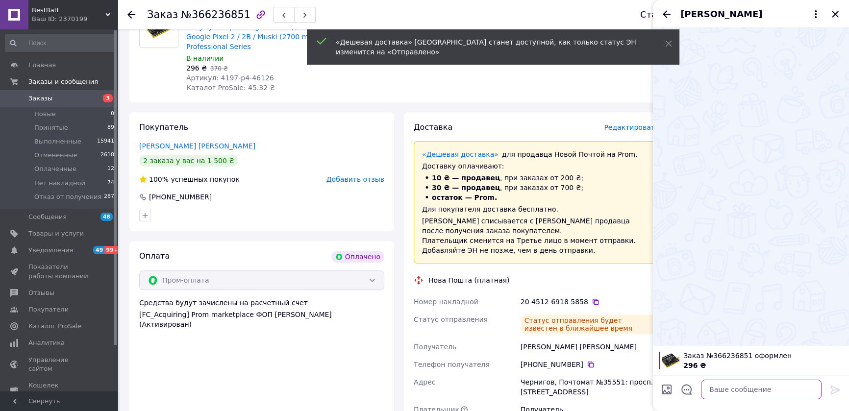
click at [748, 390] on textarea at bounding box center [761, 390] width 121 height 20
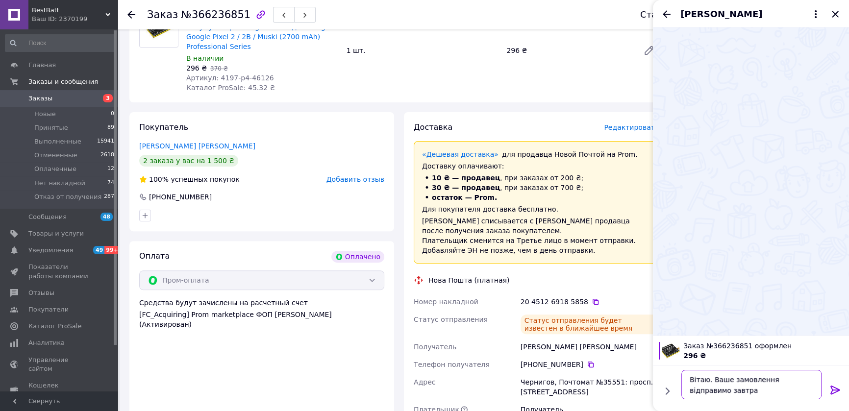
type textarea "Вітаю. Ваше замовлення відправимо завтра."
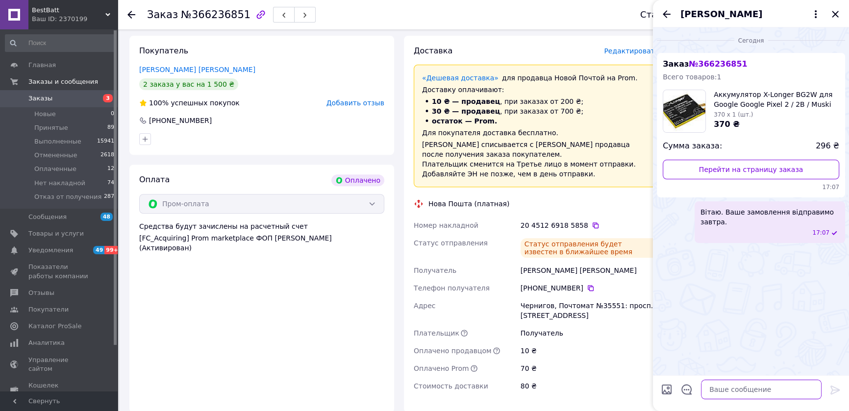
scroll to position [515, 0]
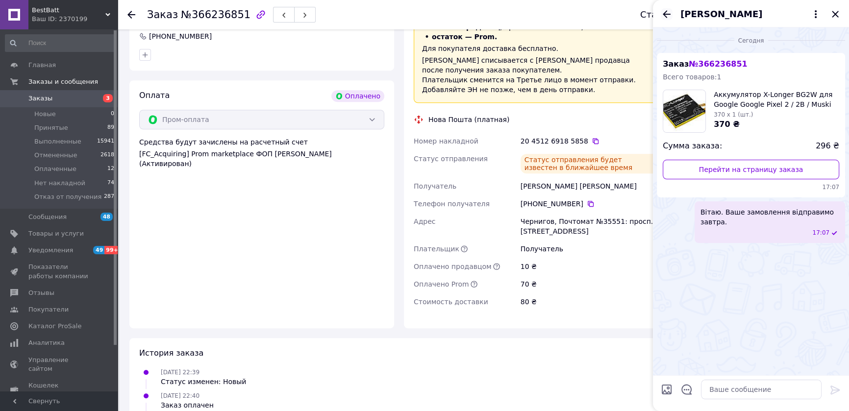
click at [663, 10] on icon "Назад" at bounding box center [667, 14] width 12 height 12
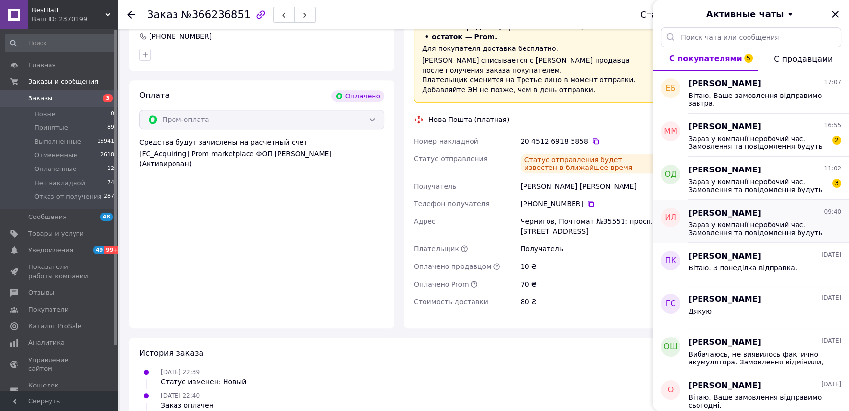
click at [752, 219] on div "Зараз у компанії неробочий час. Замовлення та повідомлення будуть оброблені з 0…" at bounding box center [764, 228] width 153 height 18
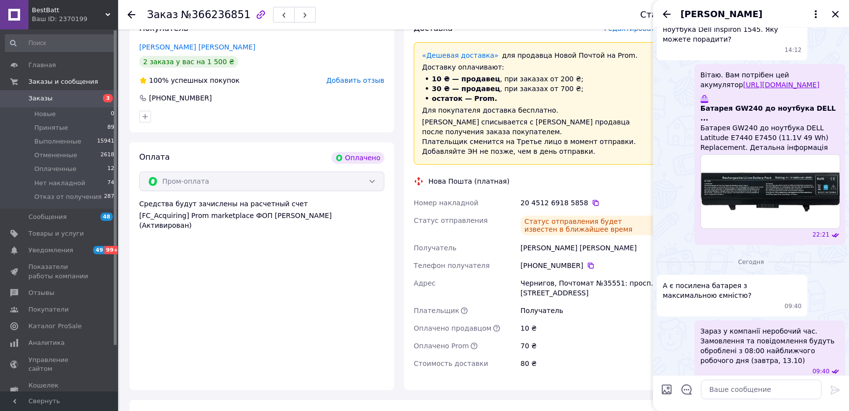
scroll to position [354, 0]
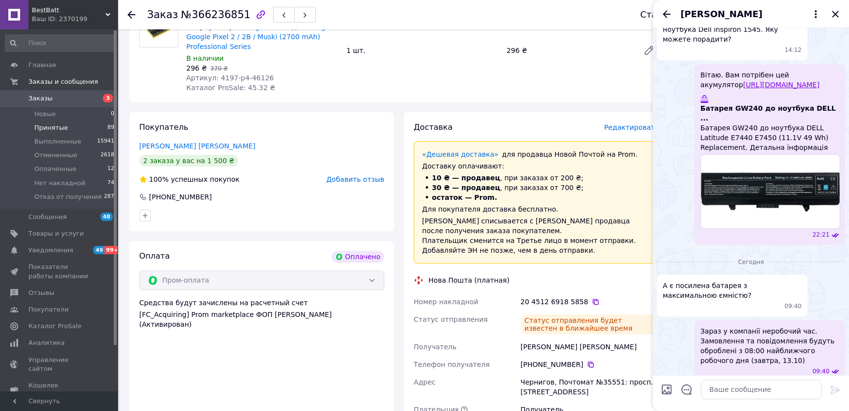
click at [46, 132] on li "Принятые 89" at bounding box center [60, 128] width 120 height 14
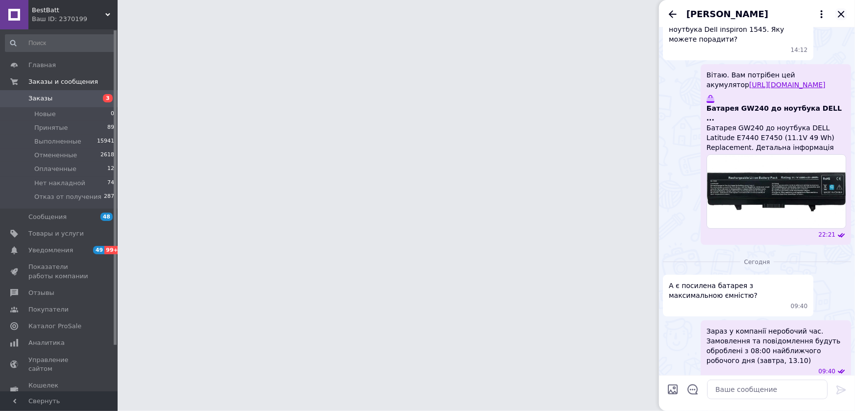
click at [841, 15] on icon "Закрыть" at bounding box center [841, 14] width 6 height 6
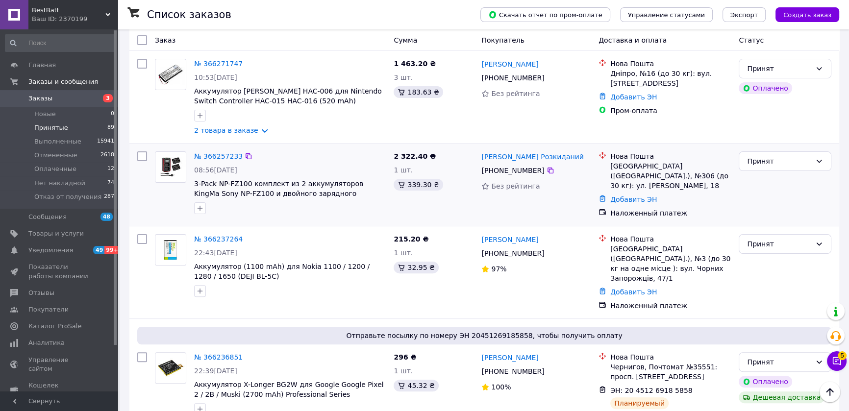
scroll to position [374, 0]
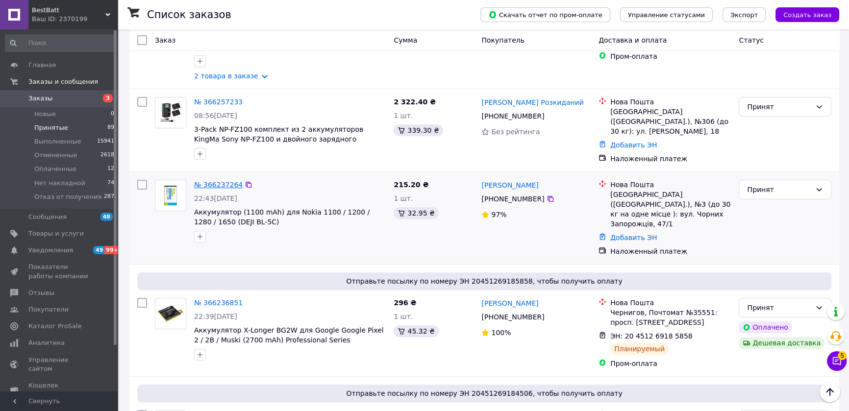
click at [212, 181] on link "№ 366237264" at bounding box center [218, 185] width 49 height 8
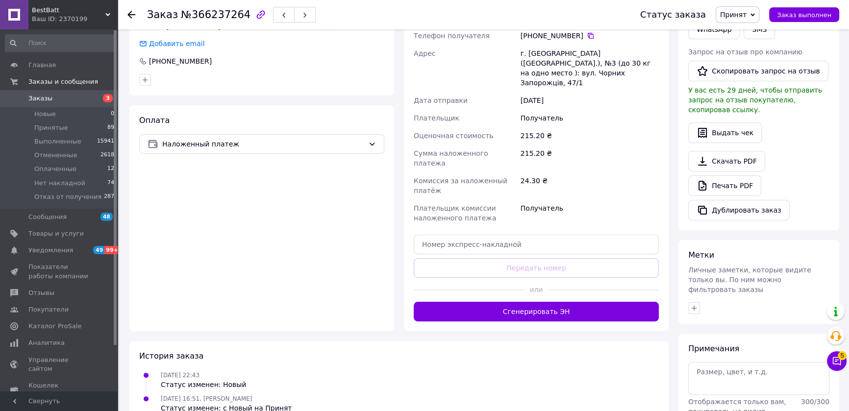
scroll to position [267, 0]
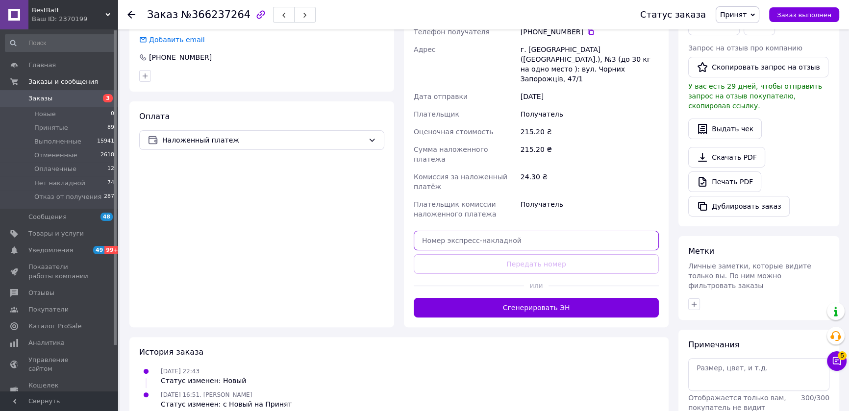
click at [467, 231] on input "text" at bounding box center [536, 241] width 245 height 20
paste input "20451269189685"
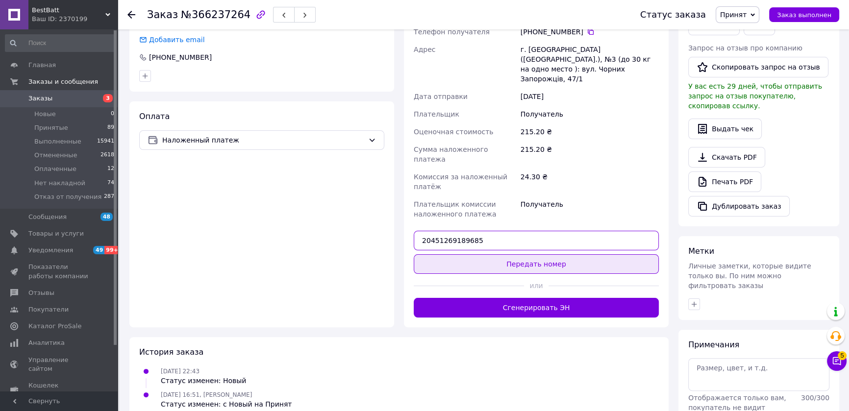
type input "20451269189685"
click at [532, 254] on button "Передать номер" at bounding box center [536, 264] width 245 height 20
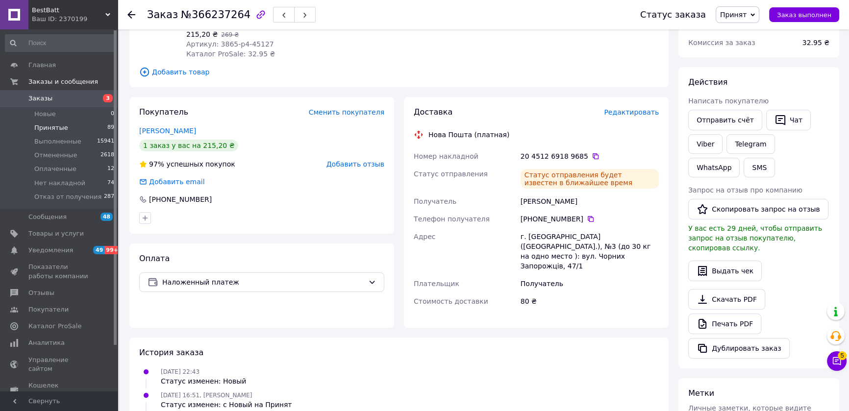
scroll to position [107, 0]
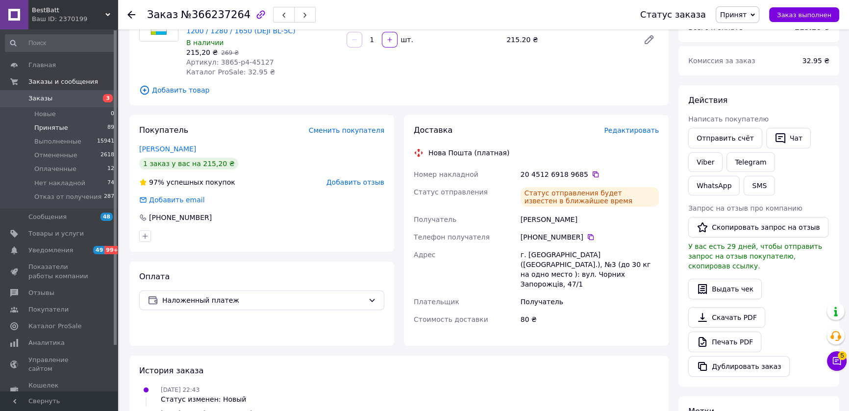
click at [54, 123] on span "Принятые" at bounding box center [51, 127] width 34 height 9
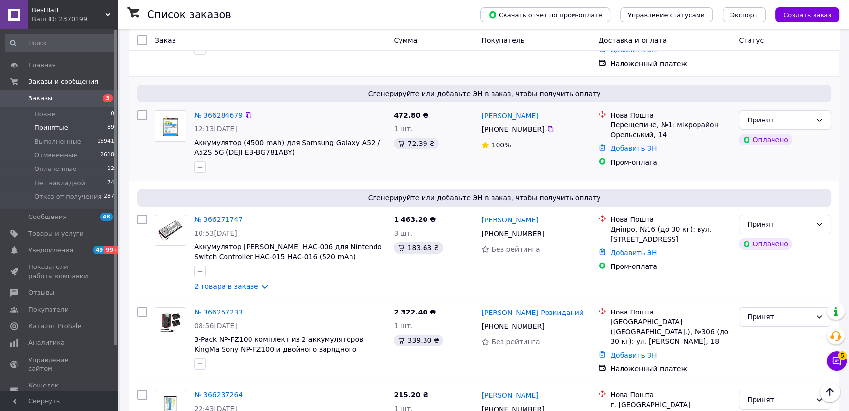
scroll to position [267, 0]
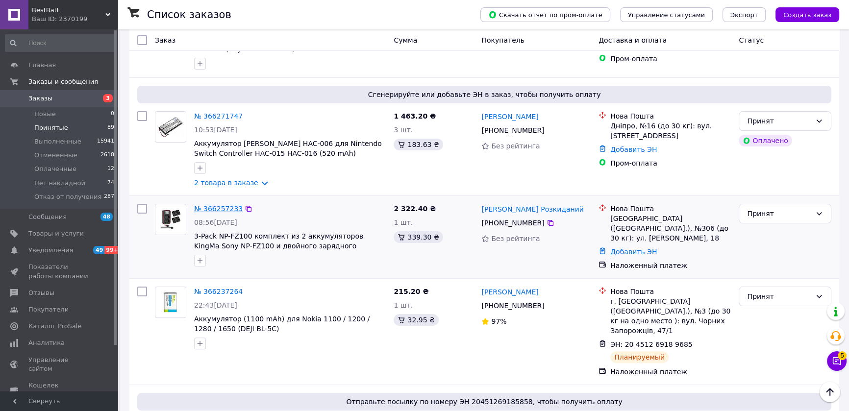
click at [220, 205] on link "№ 366257233" at bounding box center [218, 209] width 49 height 8
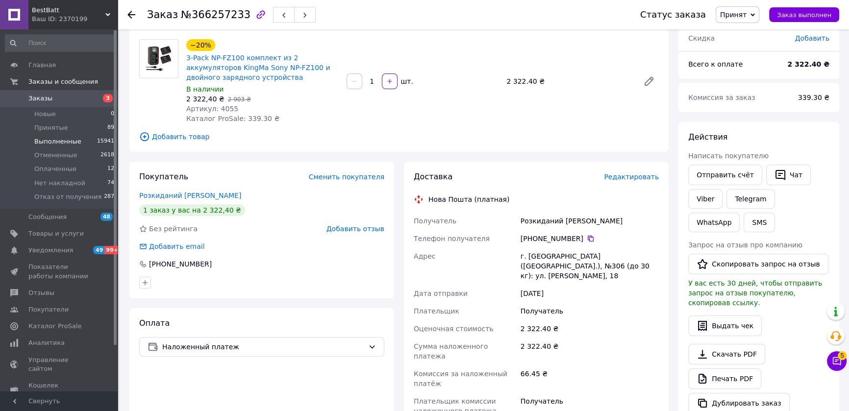
scroll to position [107, 0]
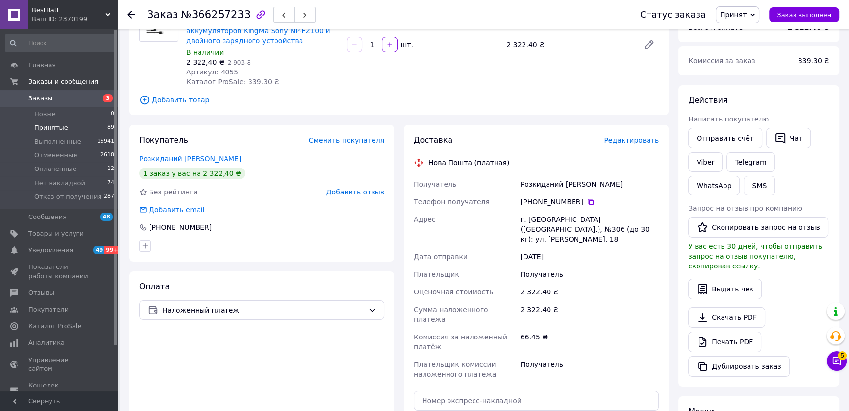
click at [51, 128] on span "Принятые" at bounding box center [51, 127] width 34 height 9
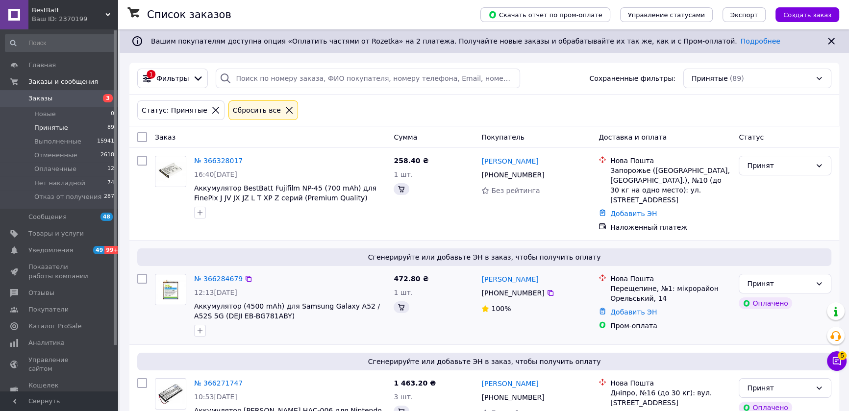
scroll to position [214, 0]
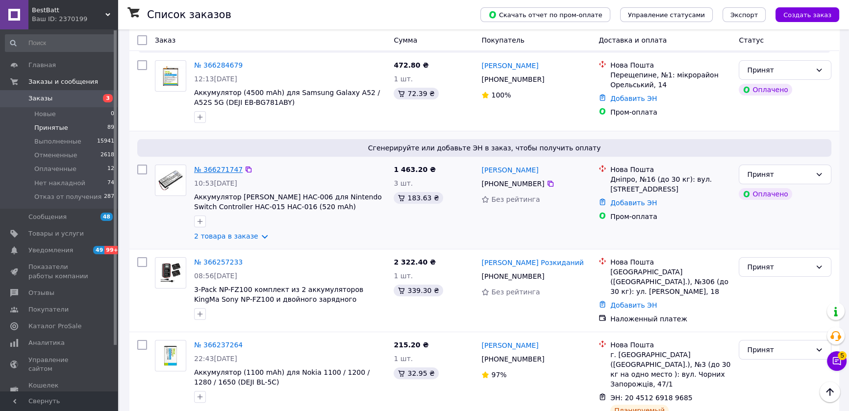
click at [210, 166] on link "№ 366271747" at bounding box center [218, 170] width 49 height 8
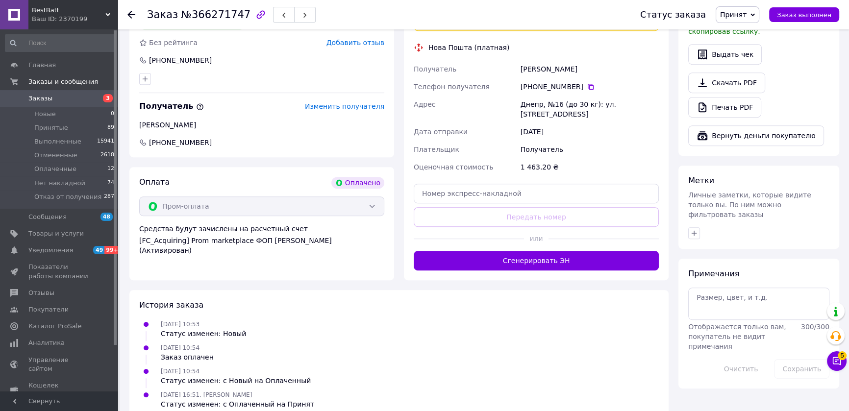
scroll to position [608, 0]
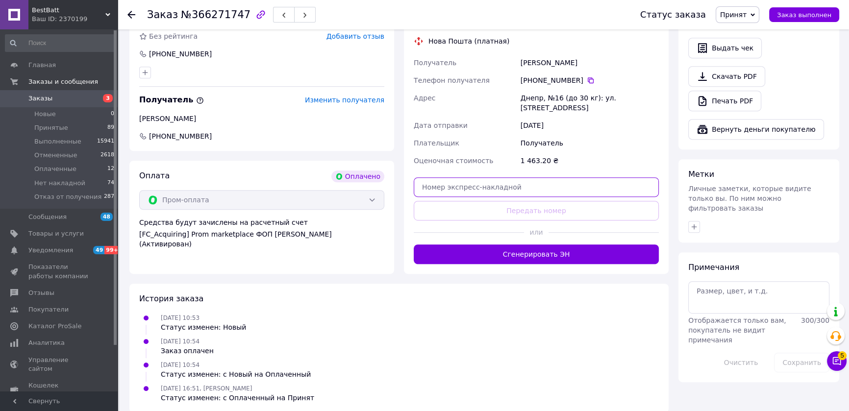
click at [539, 177] on input "text" at bounding box center [536, 187] width 245 height 20
paste input "20451269193929"
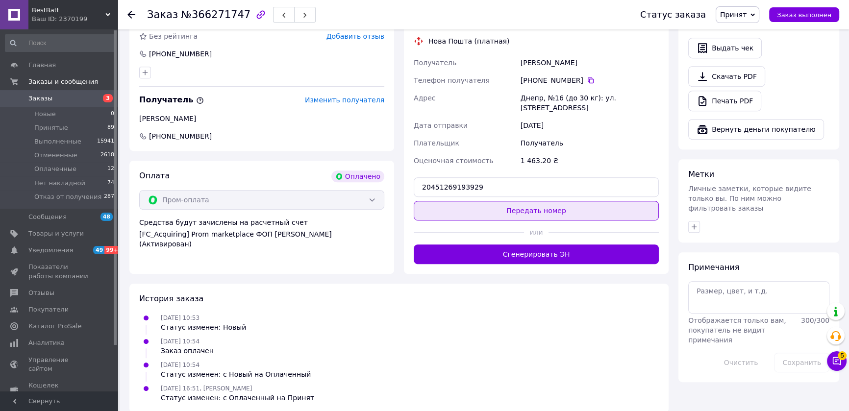
click at [539, 201] on button "Передать номер" at bounding box center [536, 211] width 245 height 20
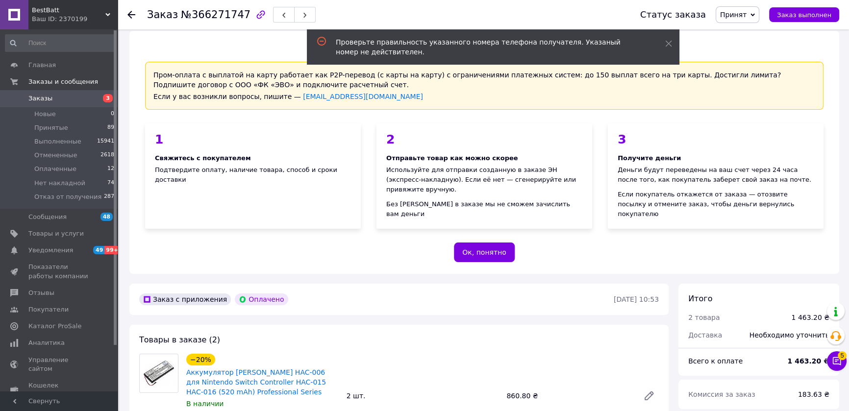
scroll to position [0, 0]
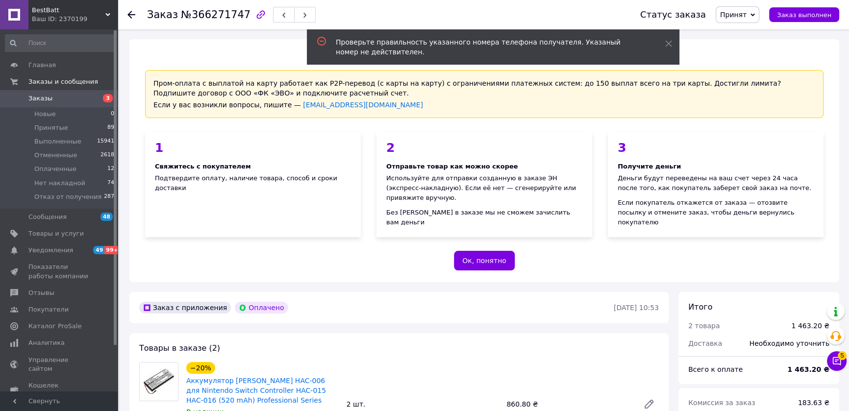
click at [426, 134] on div "2 Отправьте товар как можно скорее Используйте для отправки созданную в заказе …" at bounding box center [484, 184] width 216 height 105
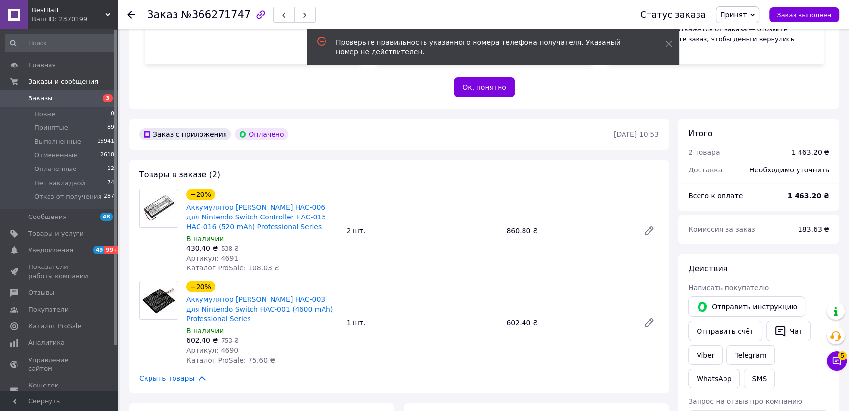
scroll to position [214, 0]
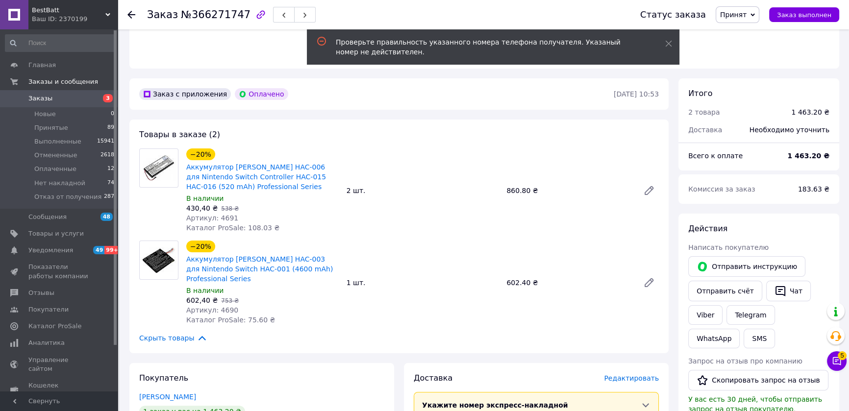
click at [671, 44] on div "Проверьте правильность указанного номера телефона получателя. Указаный номер не…" at bounding box center [493, 46] width 372 height 35
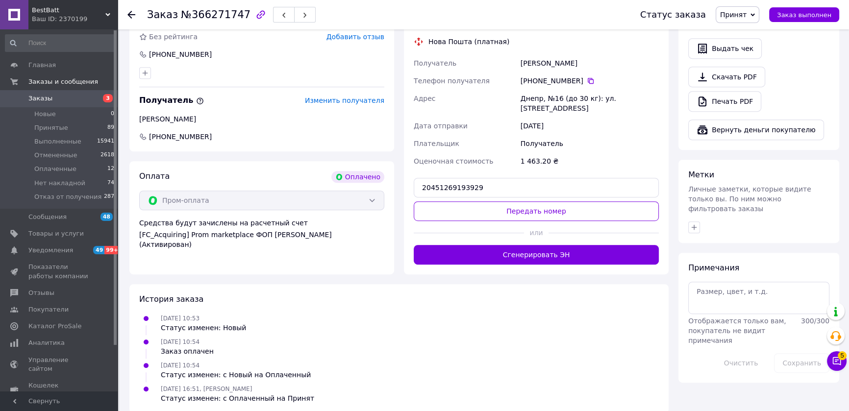
scroll to position [608, 0]
drag, startPoint x: 147, startPoint y: 123, endPoint x: 186, endPoint y: 126, distance: 39.4
click at [200, 131] on span "[PHONE_NUMBER]" at bounding box center [261, 136] width 247 height 10
copy span "[PHONE_NUMBER]"
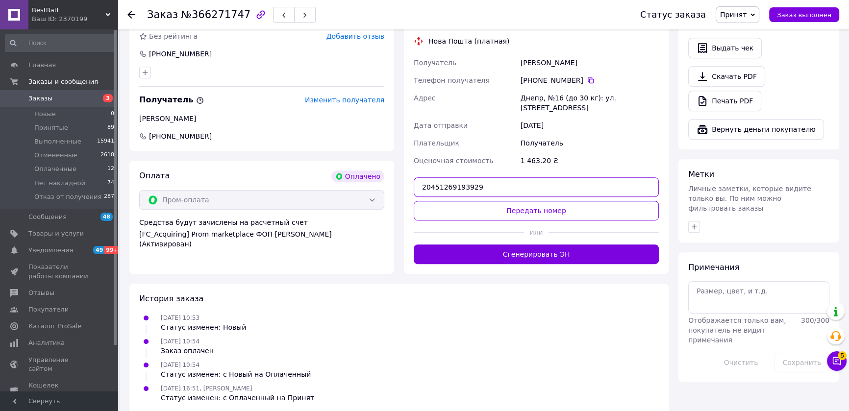
click at [481, 177] on input "20451269193929" at bounding box center [536, 187] width 245 height 20
type input "2"
paste input "20451269194684"
type input "20451269194684"
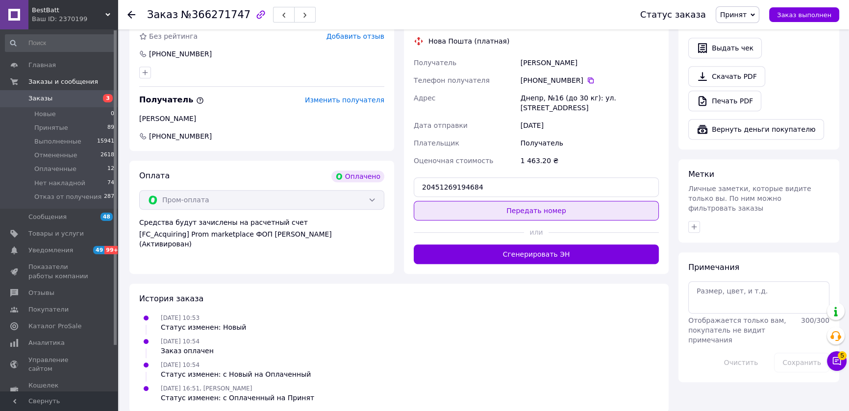
click at [519, 201] on button "Передать номер" at bounding box center [536, 211] width 245 height 20
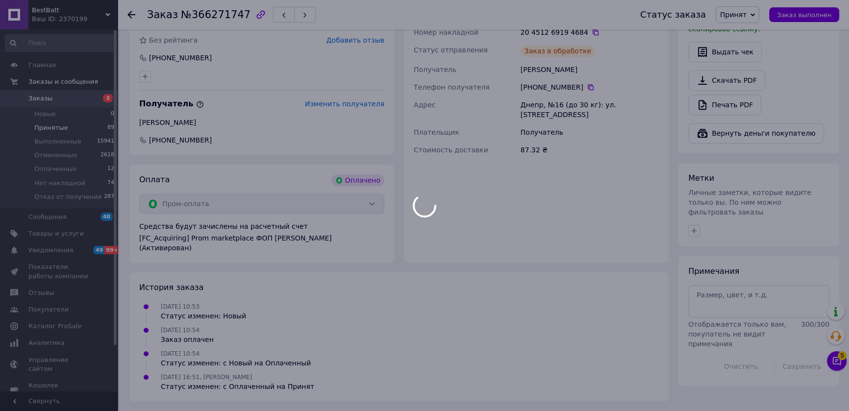
scroll to position [593, 0]
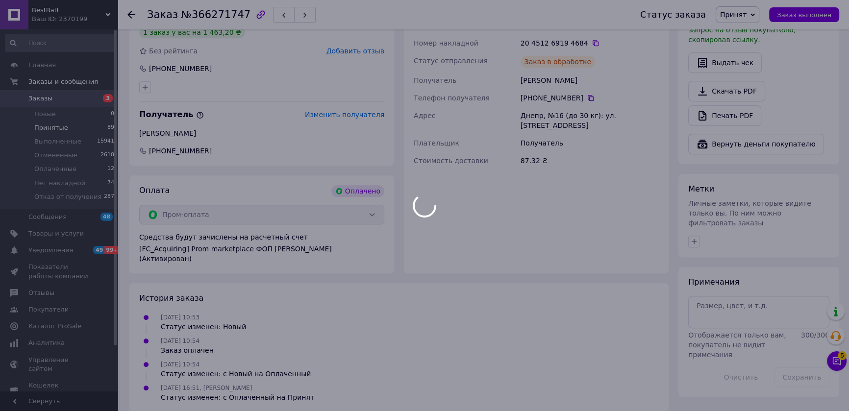
click at [48, 129] on div at bounding box center [424, 205] width 849 height 411
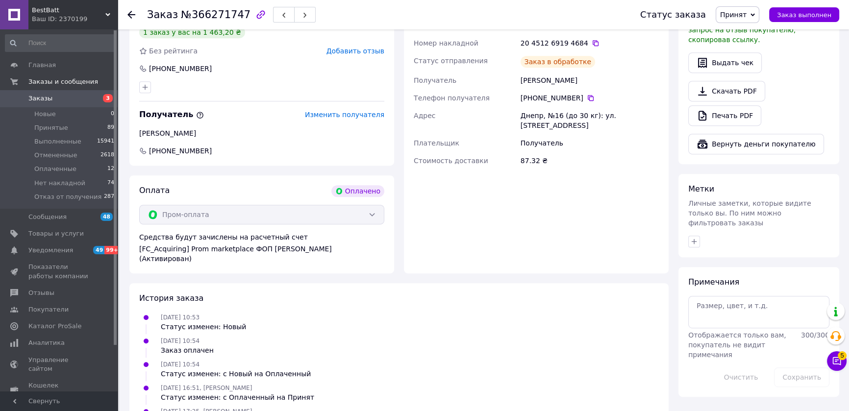
scroll to position [608, 0]
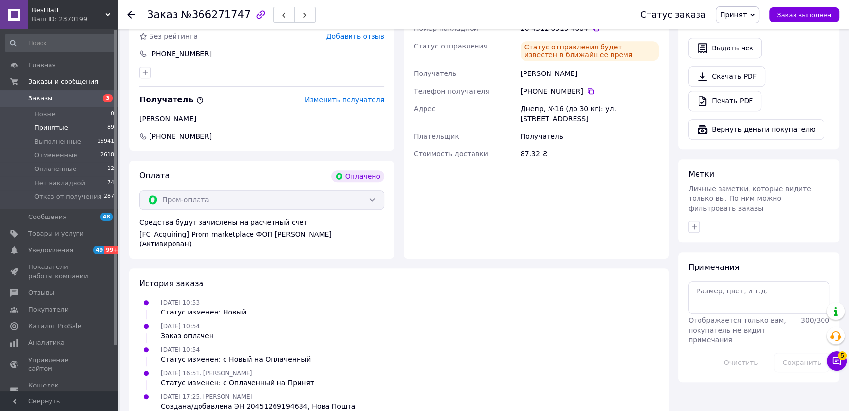
click at [47, 127] on span "Принятые" at bounding box center [51, 127] width 34 height 9
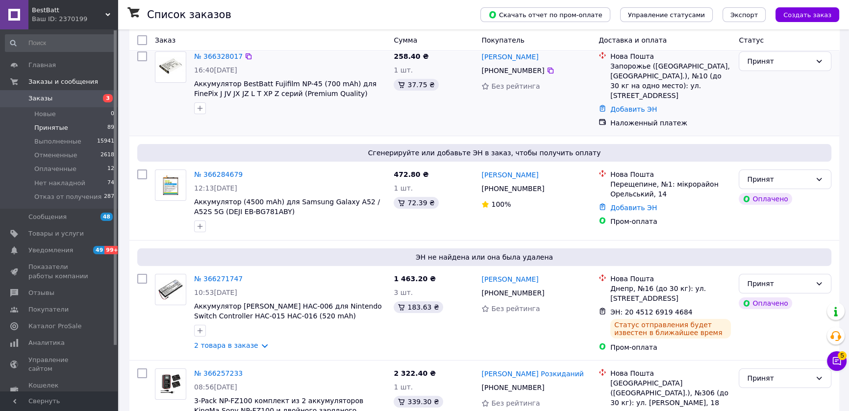
scroll to position [160, 0]
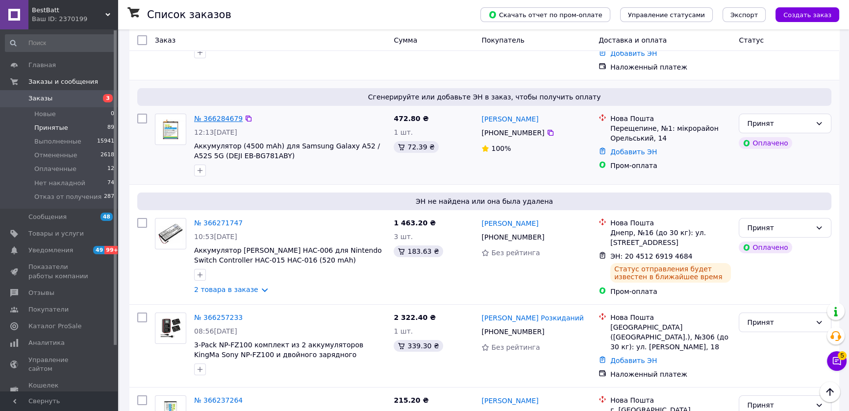
click at [206, 115] on link "№ 366284679" at bounding box center [218, 119] width 49 height 8
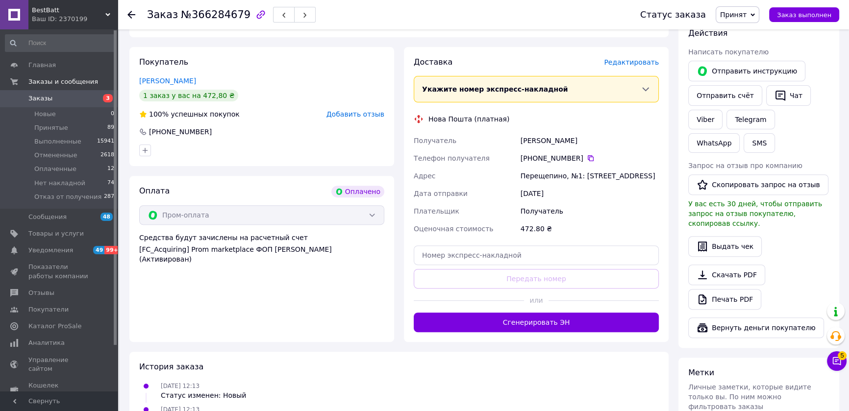
scroll to position [427, 0]
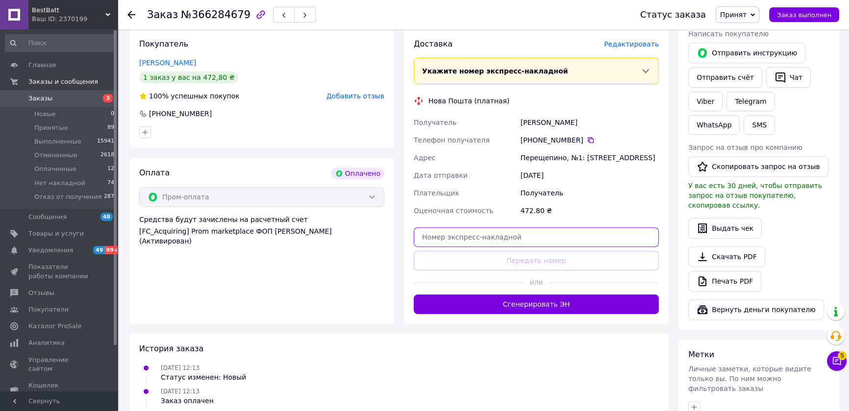
click at [524, 235] on input "text" at bounding box center [536, 237] width 245 height 20
paste input "20451269196452"
type input "20451269196452"
click at [529, 258] on button "Передать номер" at bounding box center [536, 261] width 245 height 20
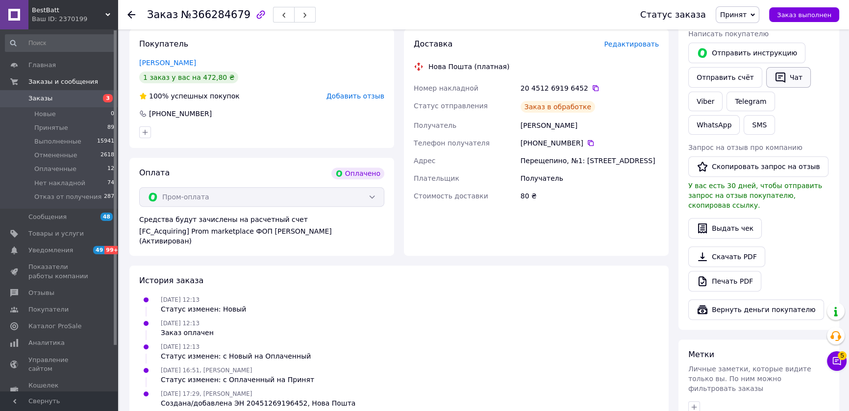
click at [790, 67] on button "Чат" at bounding box center [788, 77] width 45 height 21
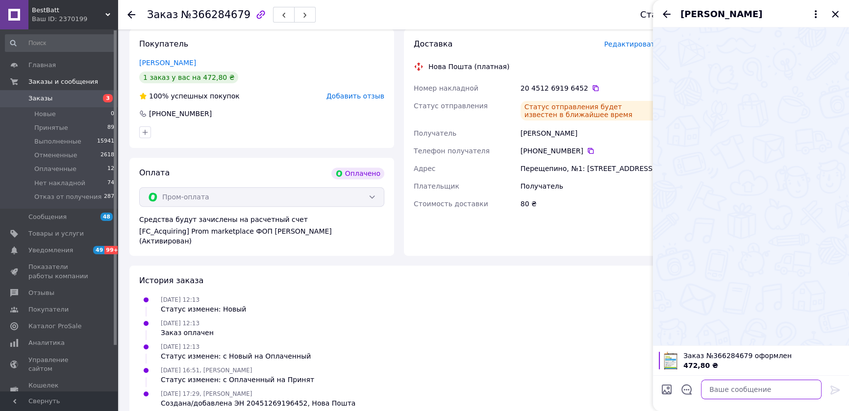
click at [737, 383] on textarea at bounding box center [761, 390] width 121 height 20
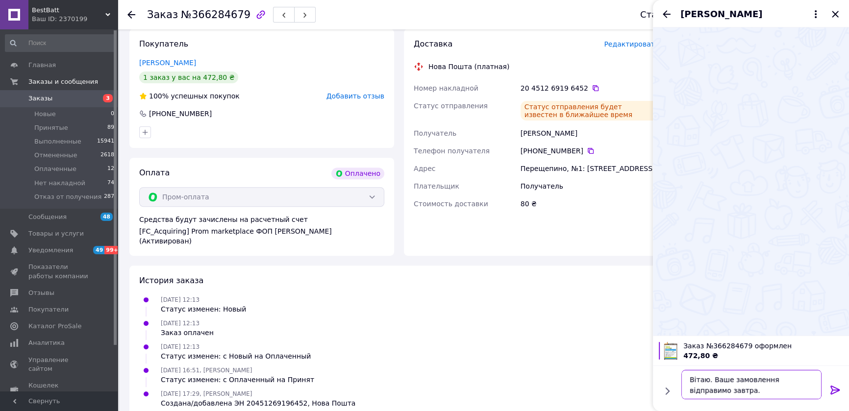
type textarea "Вітаю. Ваше замовлення відправимо завтра."
click at [835, 388] on icon at bounding box center [835, 390] width 12 height 12
